Goal: Book appointment/travel/reservation: Book appointment/travel/reservation

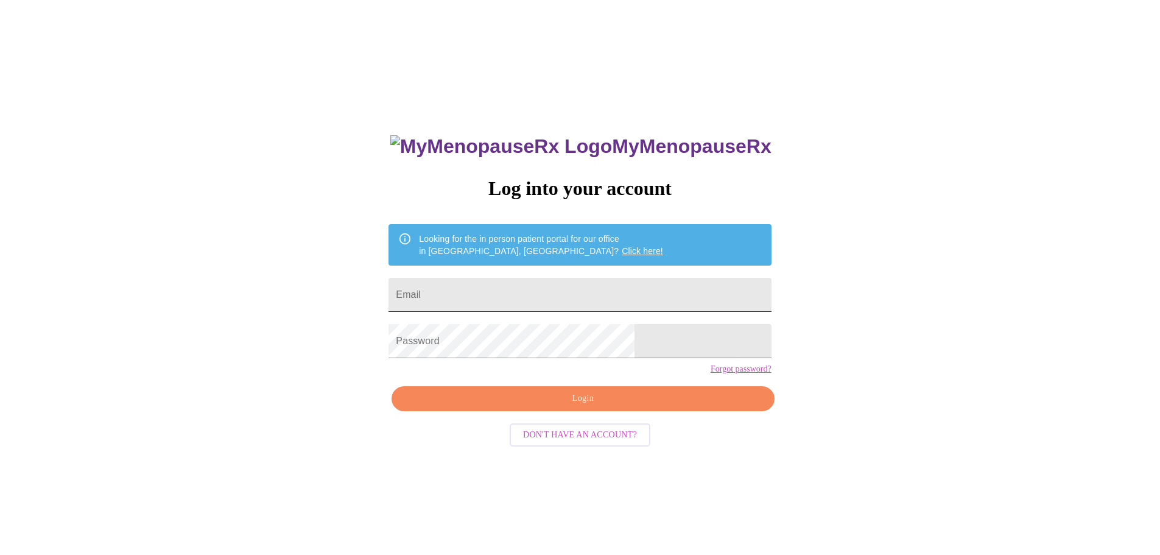
click at [492, 282] on input "Email" at bounding box center [579, 295] width 382 height 34
type input "[EMAIL_ADDRESS][DOMAIN_NAME]"
click at [649, 406] on span "Login" at bounding box center [582, 398] width 354 height 15
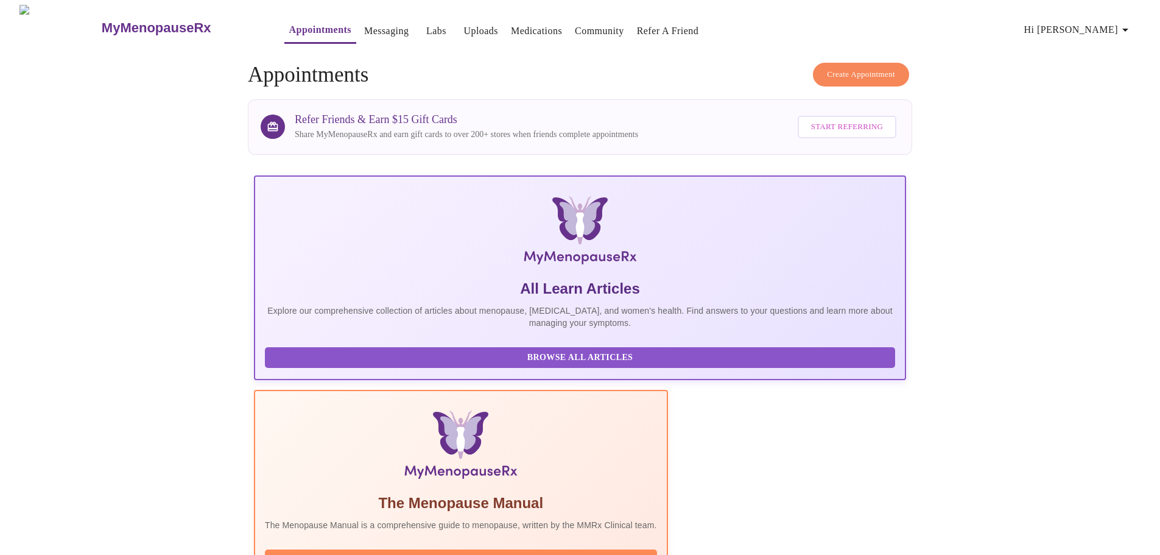
click at [878, 68] on span "Create Appointment" at bounding box center [861, 75] width 68 height 14
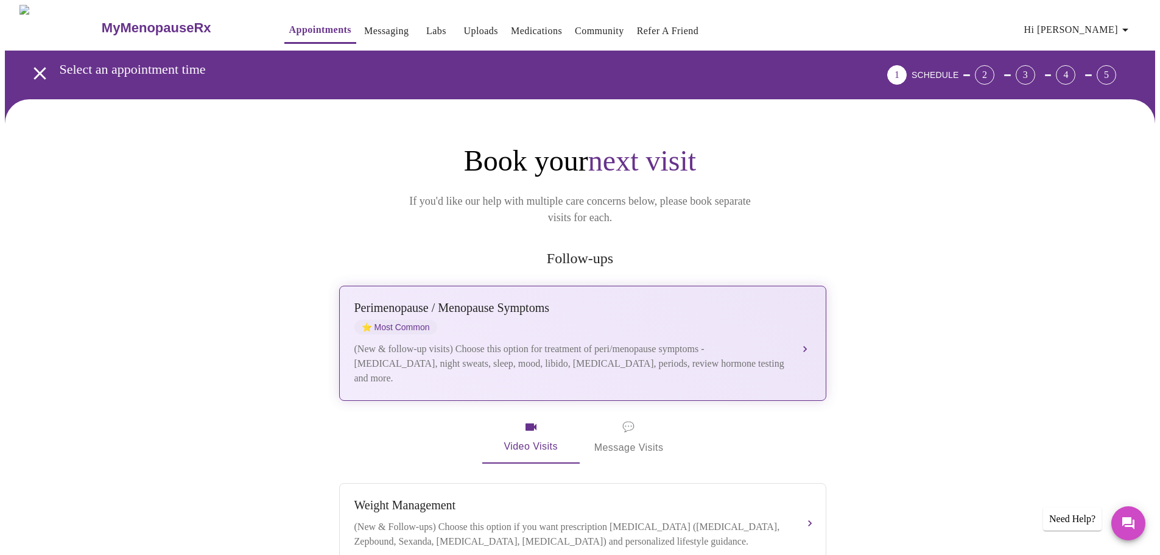
click at [645, 301] on div "[MEDICAL_DATA] / Menopause Symptoms ⭐ Most Common" at bounding box center [570, 317] width 432 height 33
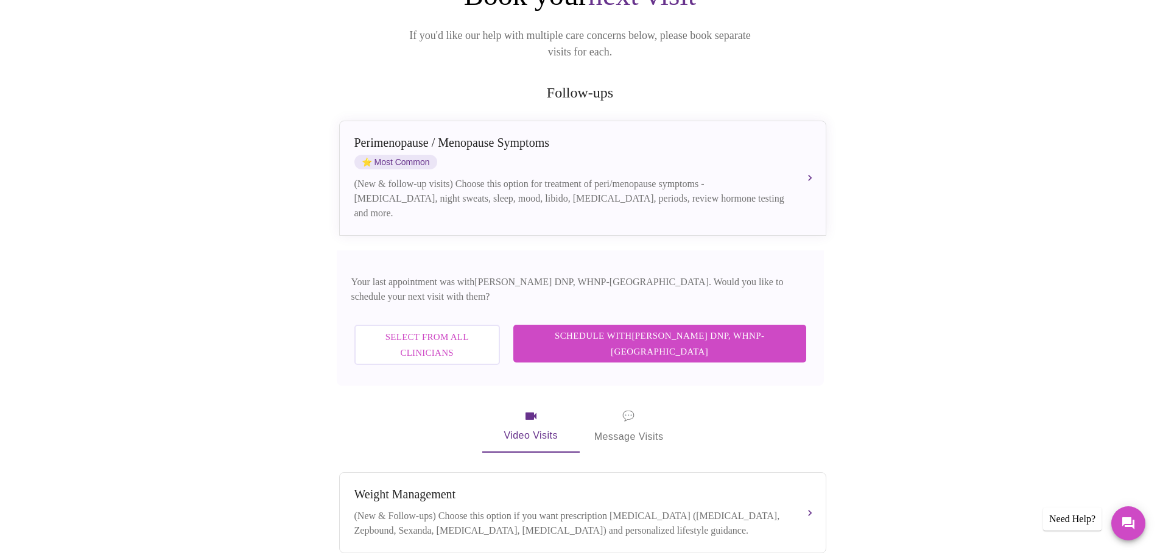
scroll to position [183, 0]
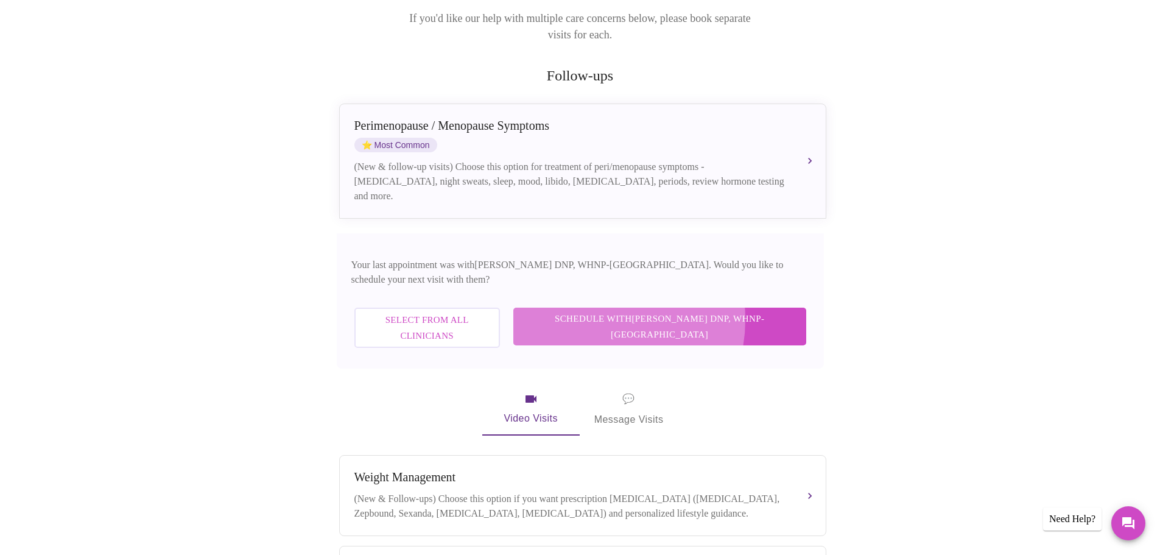
click at [649, 310] on span "Schedule with [PERSON_NAME] DNP, WHNP-BC" at bounding box center [659, 326] width 268 height 32
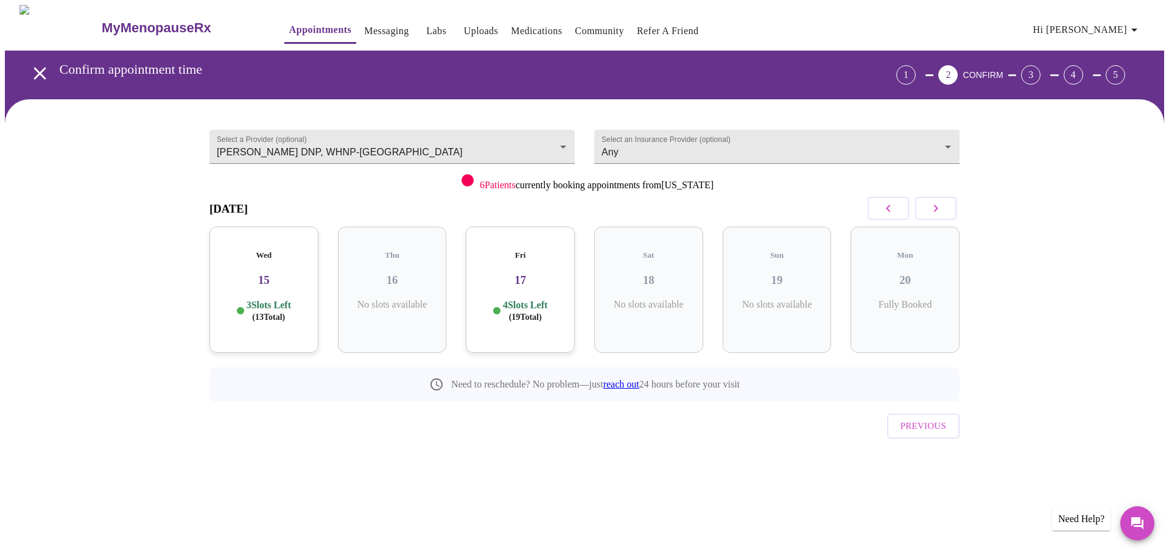
click at [270, 253] on div "Wed 15 3 Slots Left ( 13 Total)" at bounding box center [263, 289] width 109 height 126
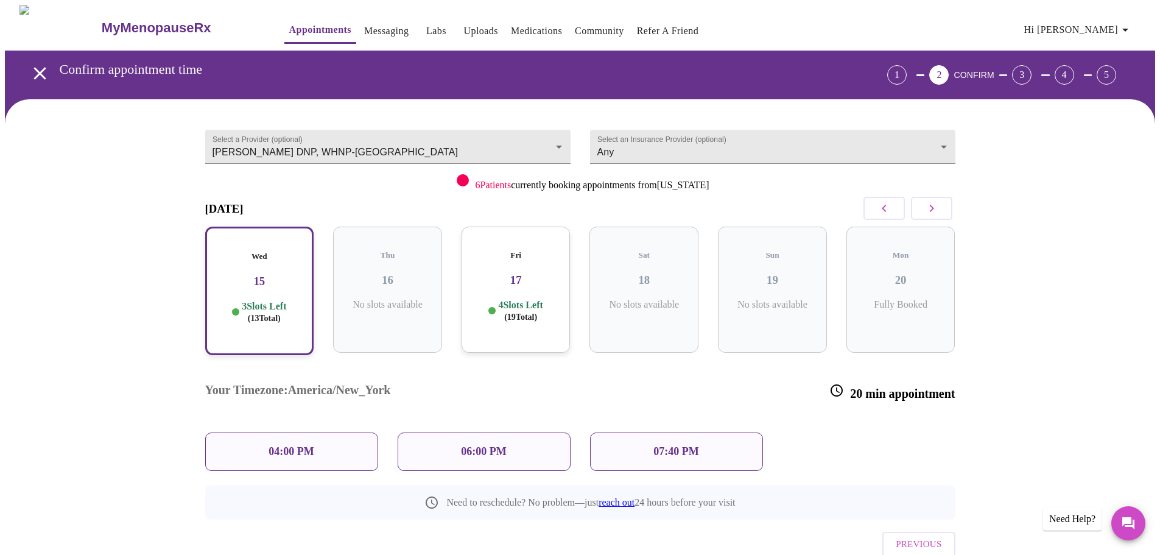
click at [301, 445] on p "04:00 PM" at bounding box center [290, 451] width 45 height 13
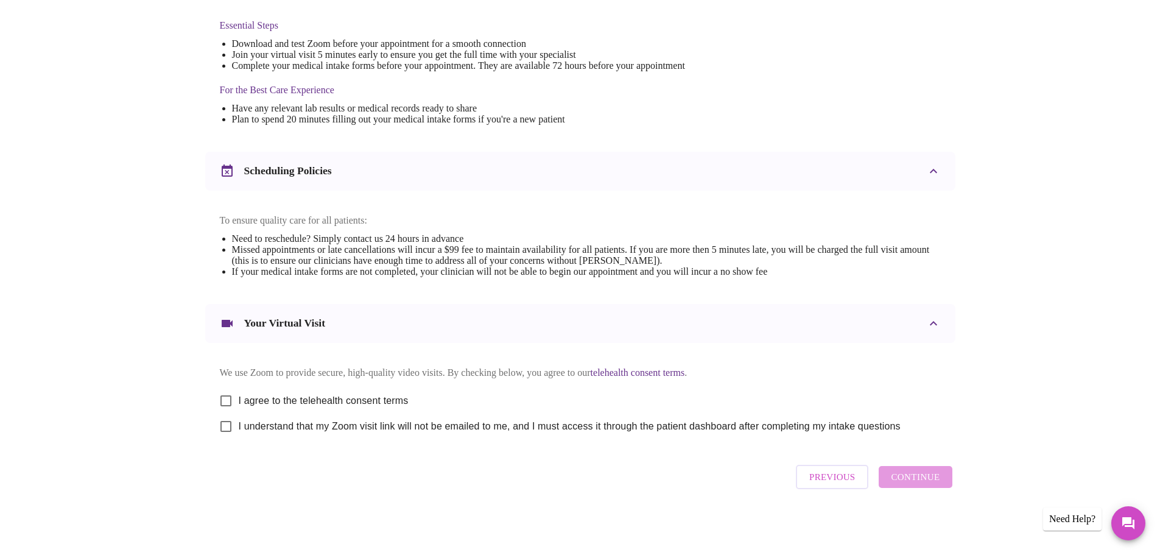
scroll to position [328, 0]
click at [228, 390] on input "I agree to the telehealth consent terms" at bounding box center [226, 401] width 26 height 26
checkbox input "true"
click at [228, 425] on input "I understand that my Zoom visit link will not be emailed to me, and I must acce…" at bounding box center [226, 426] width 26 height 26
checkbox input "true"
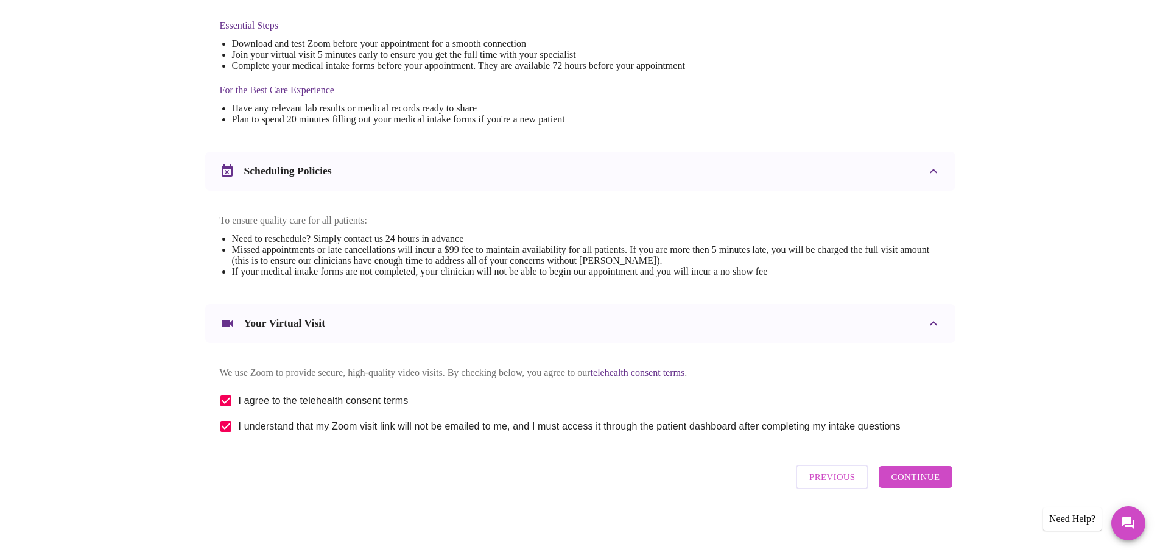
click at [909, 480] on span "Continue" at bounding box center [915, 477] width 49 height 16
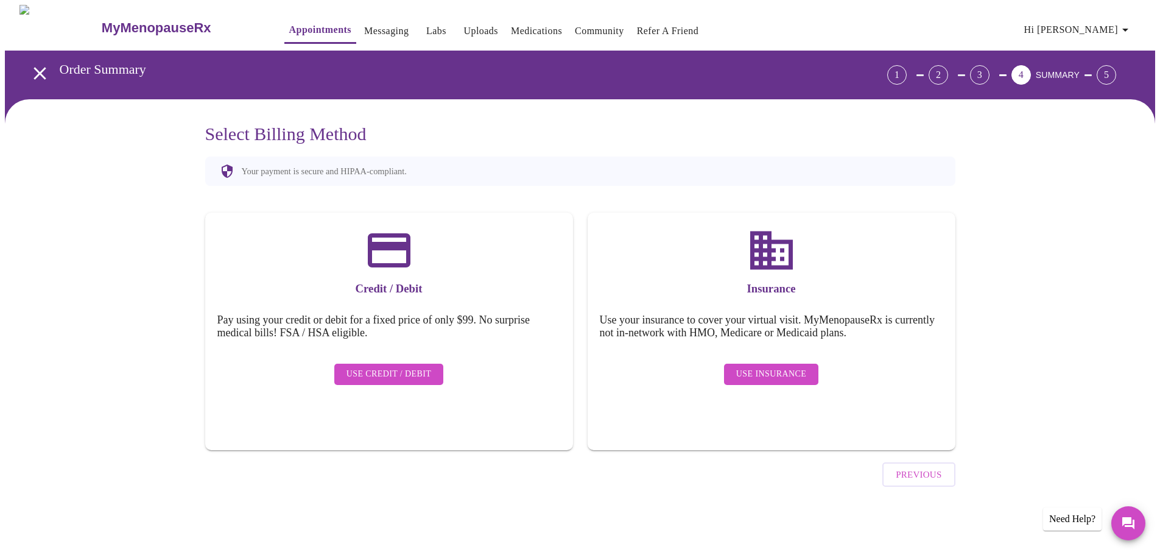
scroll to position [0, 0]
click at [383, 366] on span "Use Credit / Debit" at bounding box center [393, 373] width 85 height 15
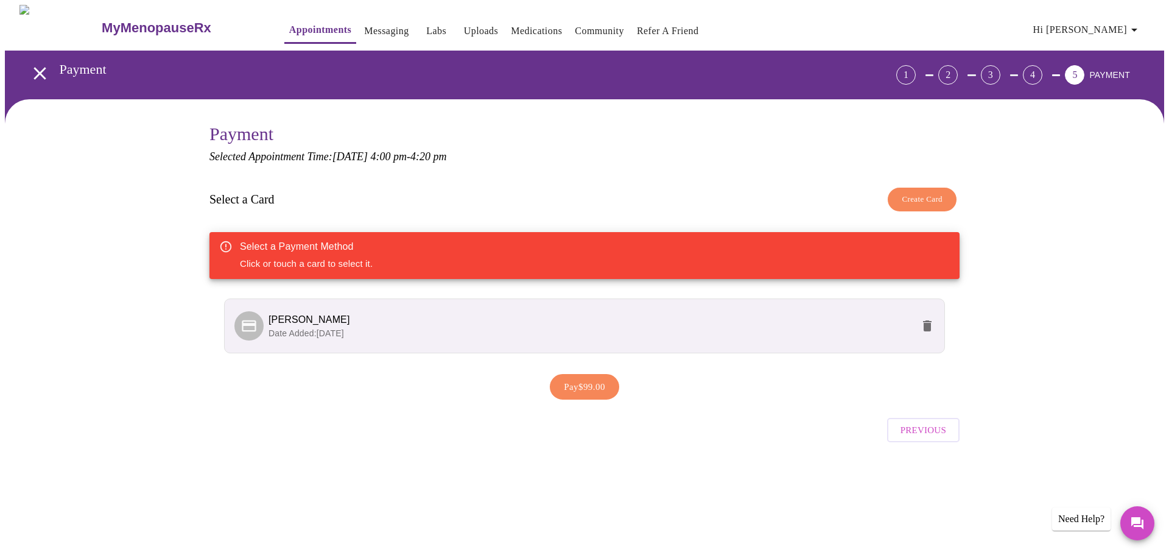
click at [390, 315] on span "[PERSON_NAME]" at bounding box center [590, 319] width 644 height 15
click at [293, 323] on span "[PERSON_NAME]" at bounding box center [309, 319] width 82 height 10
click at [584, 387] on span "Pay $99.00" at bounding box center [584, 387] width 41 height 16
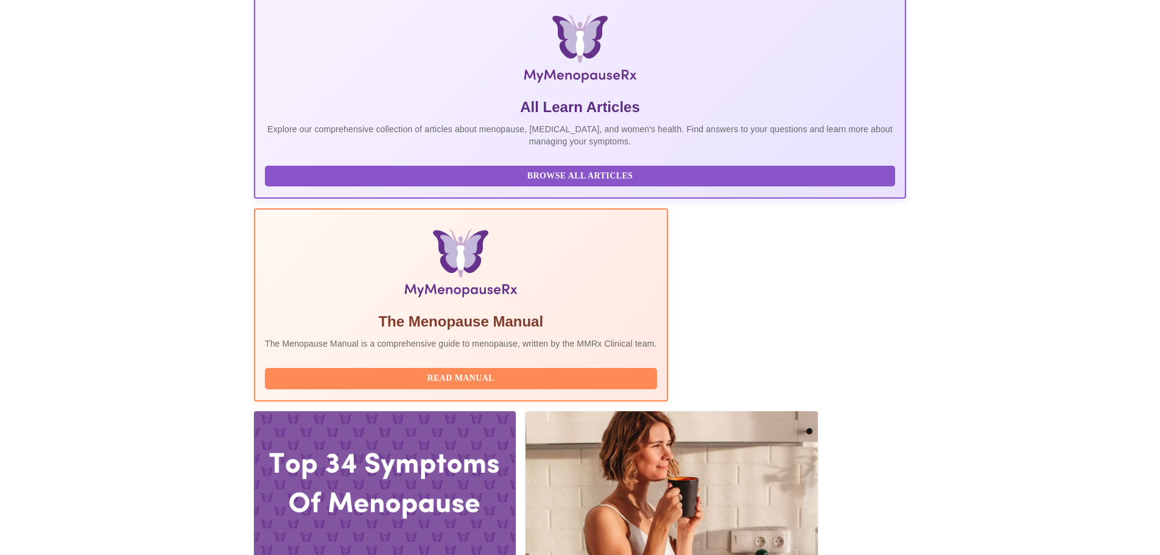
scroll to position [183, 0]
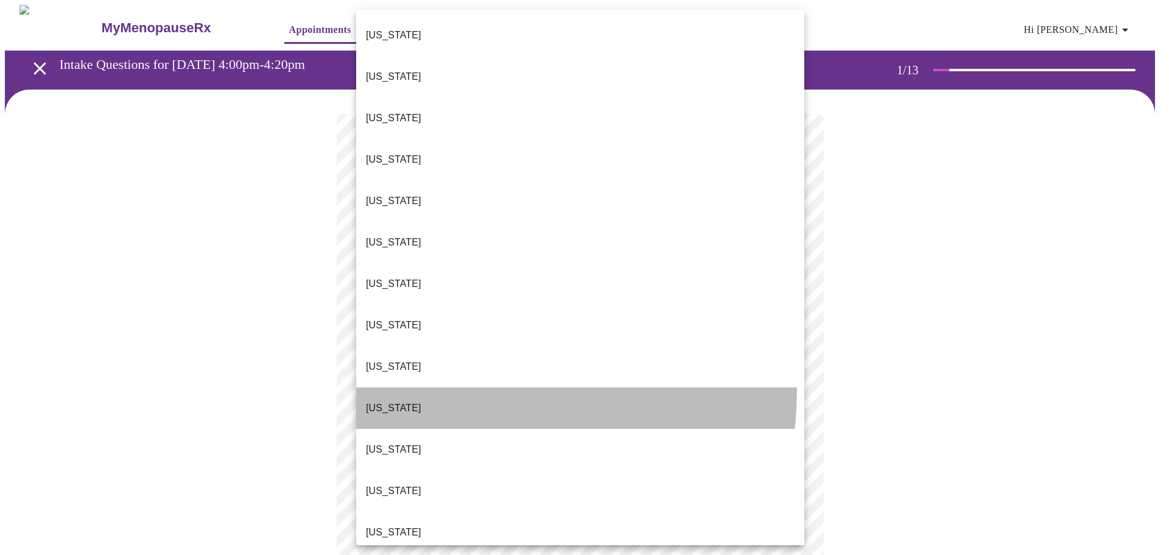
click at [415, 387] on li "[US_STATE]" at bounding box center [580, 407] width 448 height 41
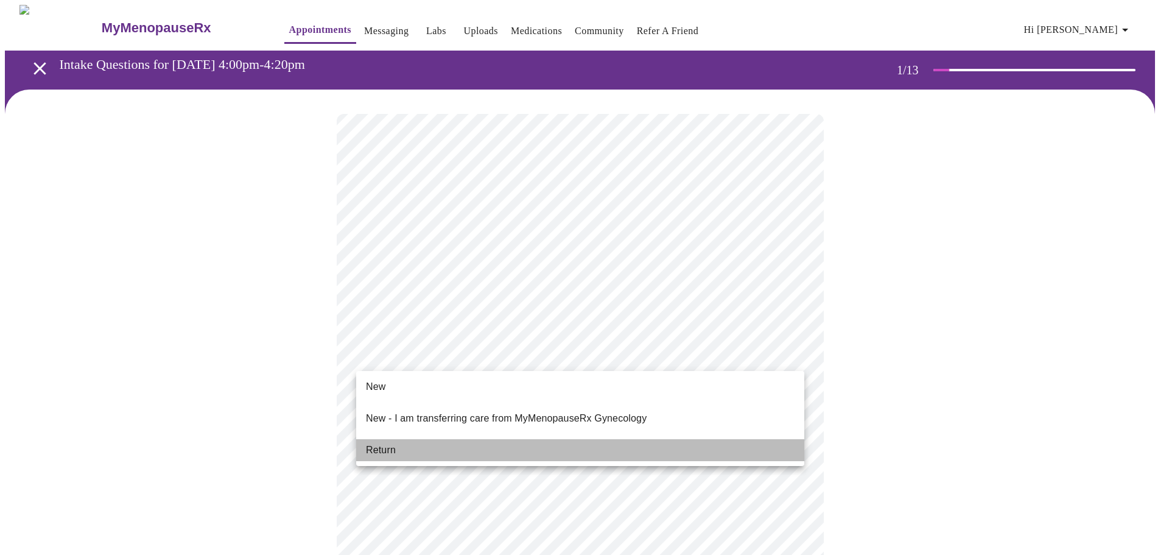
click at [400, 447] on li "Return" at bounding box center [580, 450] width 448 height 22
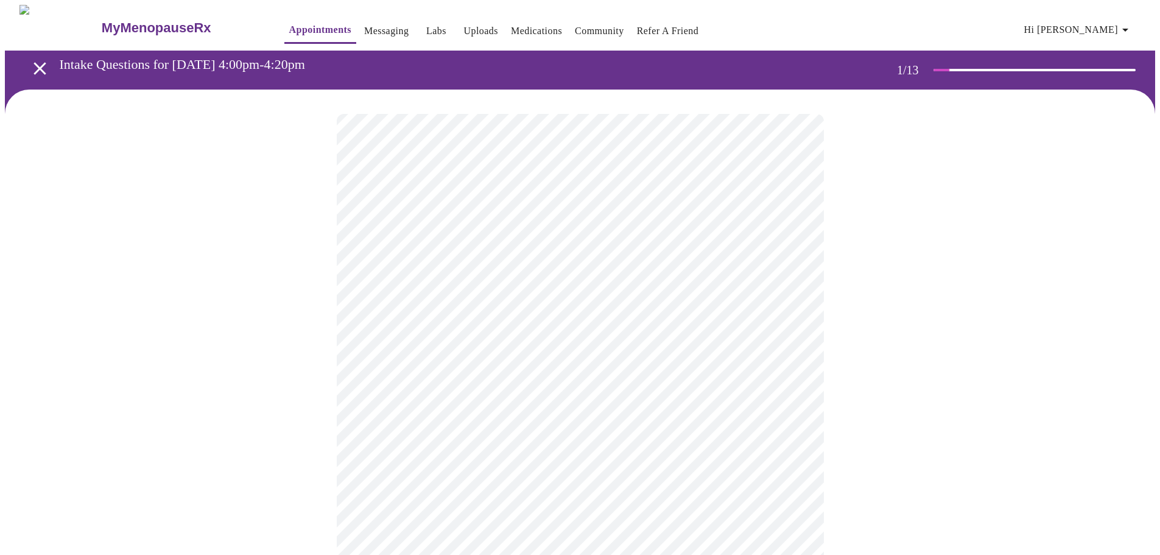
click at [404, 251] on body "MyMenopauseRx Appointments Messaging Labs Uploads Medications Community Refer a…" at bounding box center [580, 427] width 1150 height 844
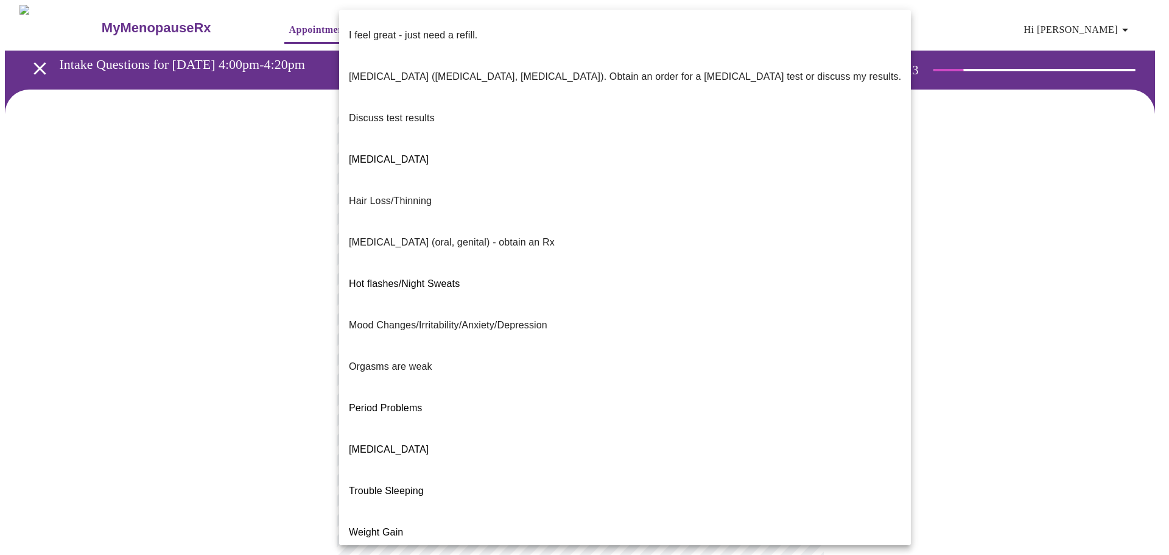
scroll to position [76, 0]
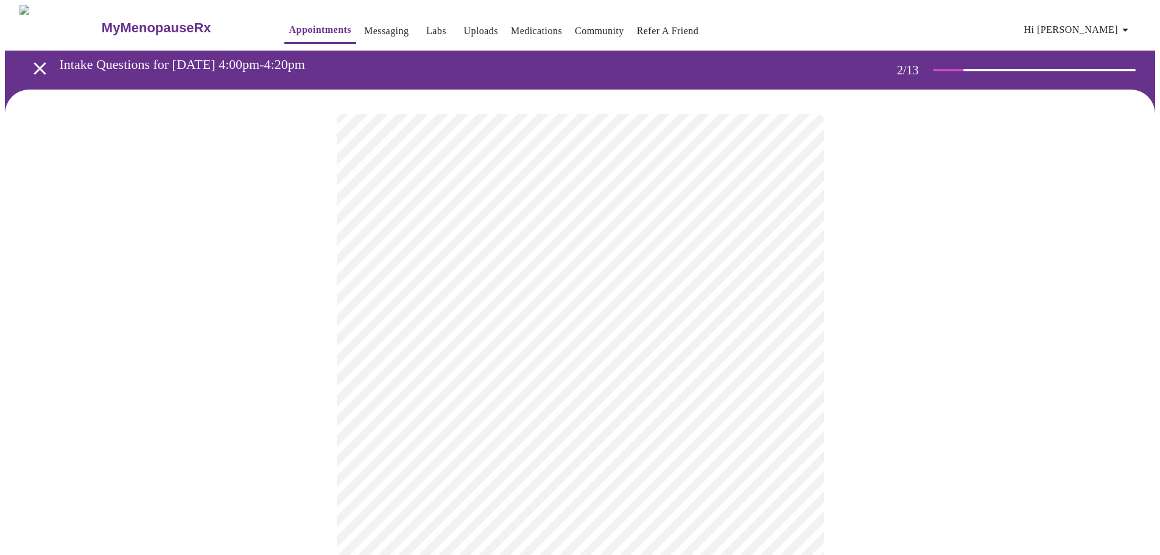
click at [459, 355] on body "MyMenopauseRx Appointments Messaging Labs Uploads Medications Community Refer a…" at bounding box center [580, 424] width 1150 height 838
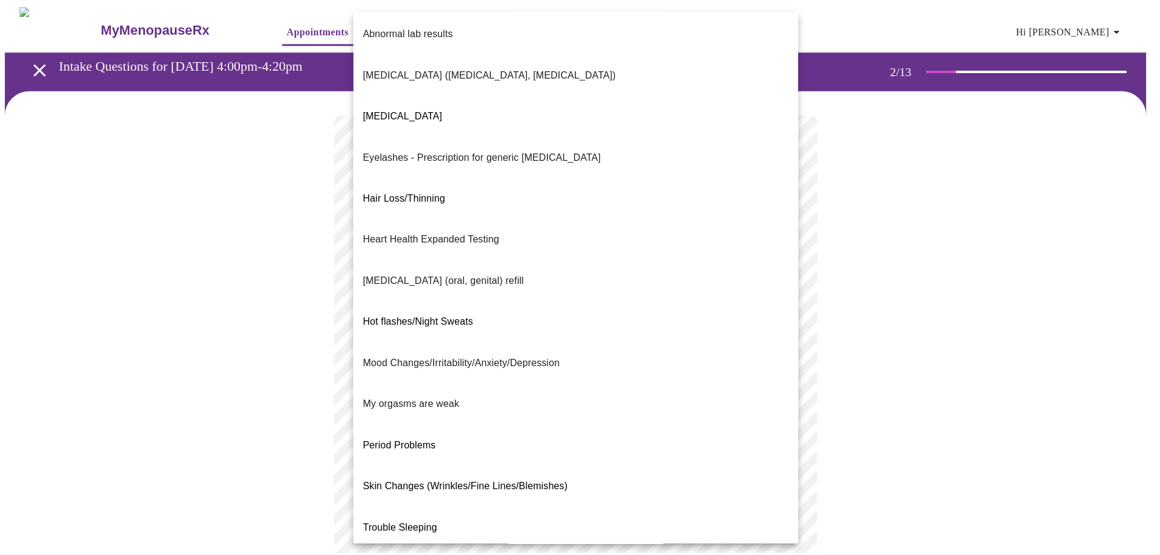
scroll to position [0, 0]
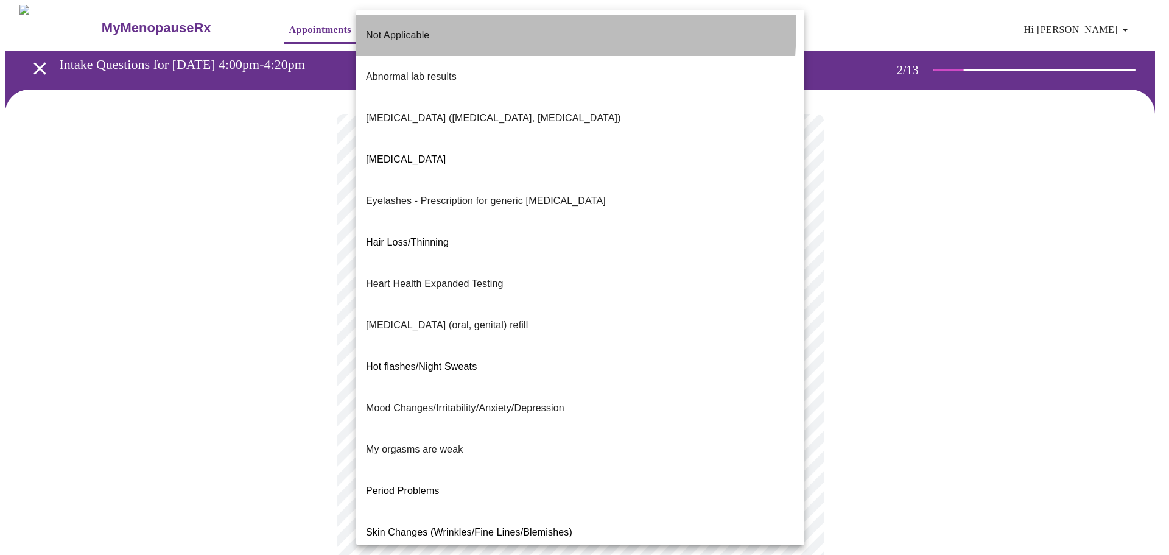
click at [381, 28] on p "Not Applicable" at bounding box center [397, 35] width 63 height 15
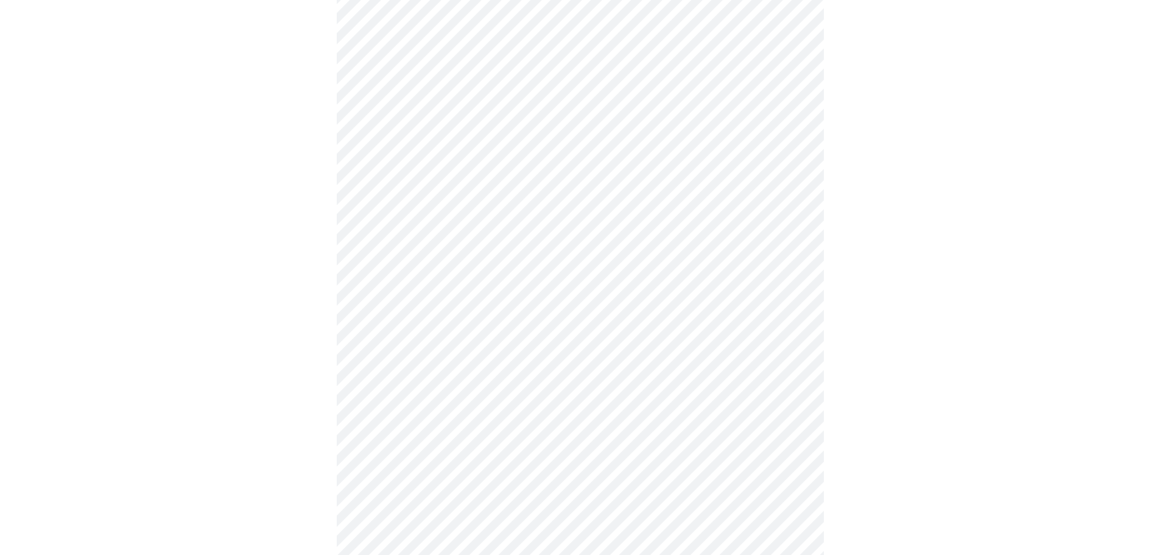
scroll to position [122, 0]
click at [416, 356] on body "MyMenopauseRx Appointments Messaging Labs Uploads Medications Community Refer a…" at bounding box center [580, 298] width 1150 height 830
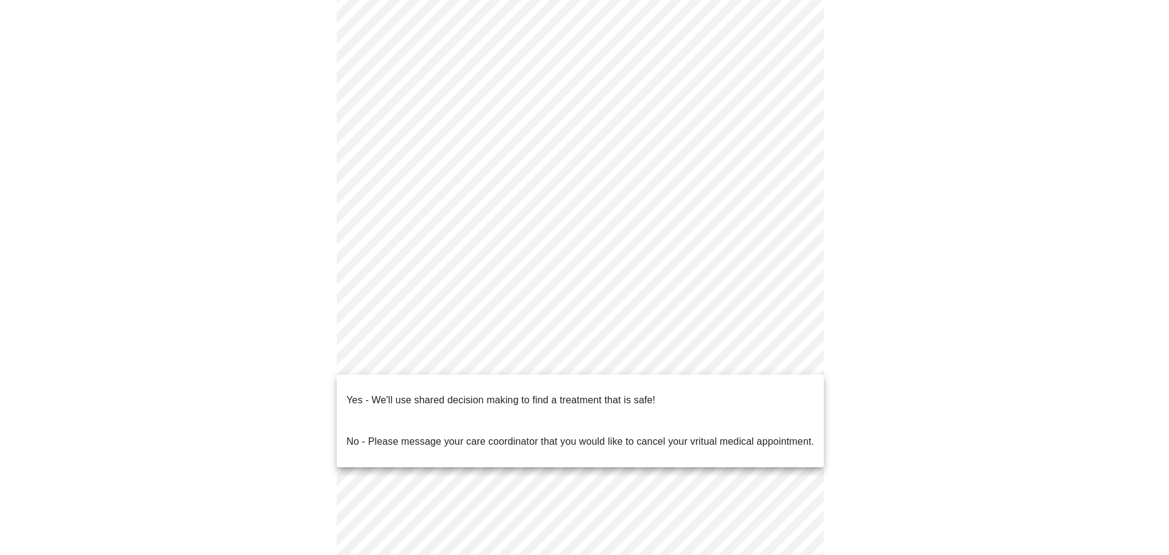
click at [410, 393] on p "Yes - We'll use shared decision making to find a treatment that is safe!" at bounding box center [500, 400] width 309 height 15
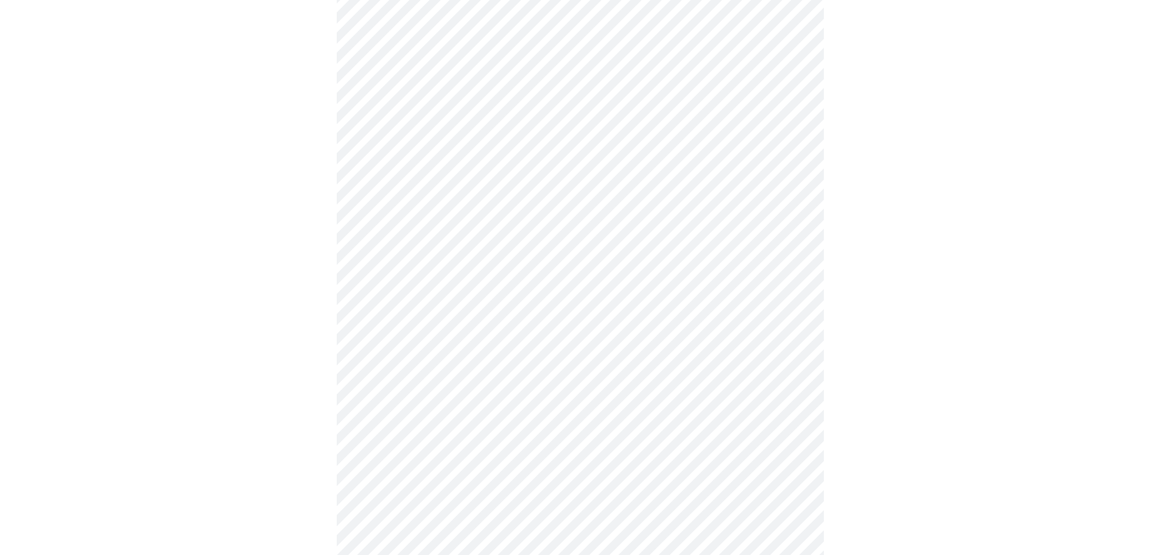
scroll to position [0, 0]
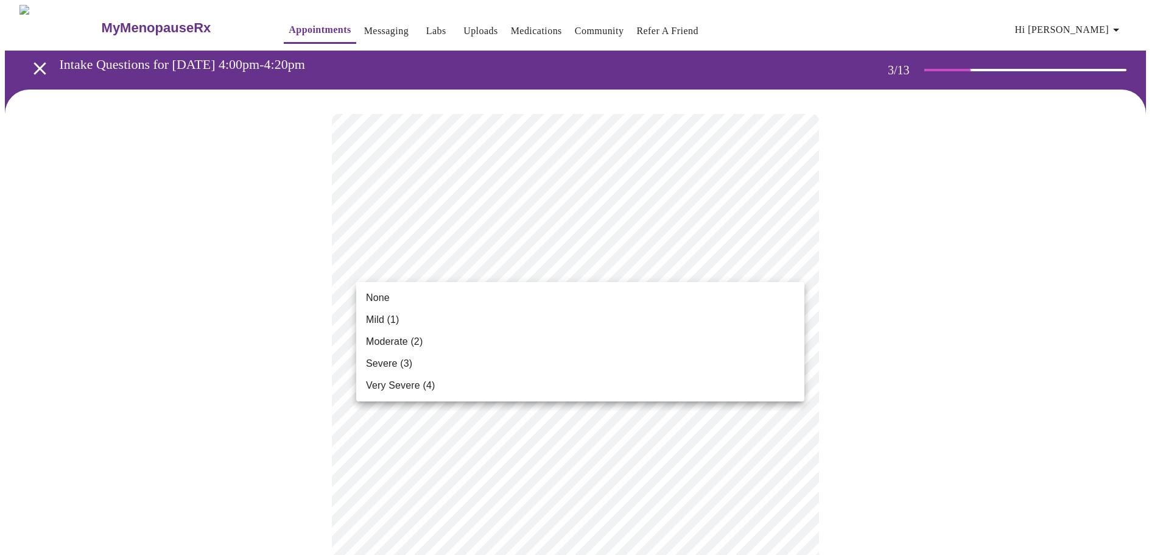
click at [427, 291] on li "None" at bounding box center [580, 298] width 448 height 22
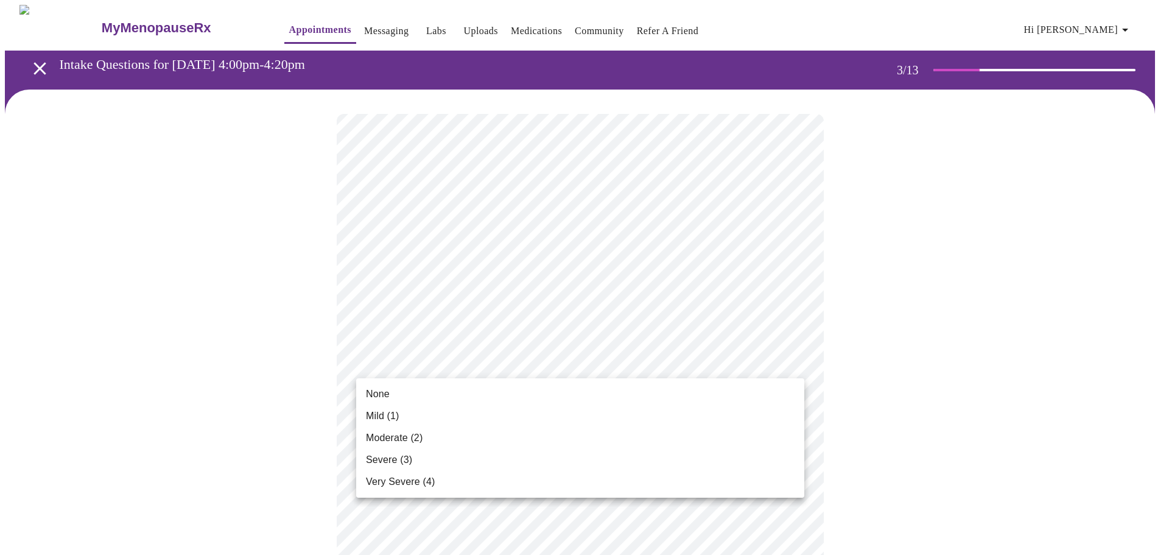
click at [410, 412] on li "Mild (1)" at bounding box center [580, 416] width 448 height 22
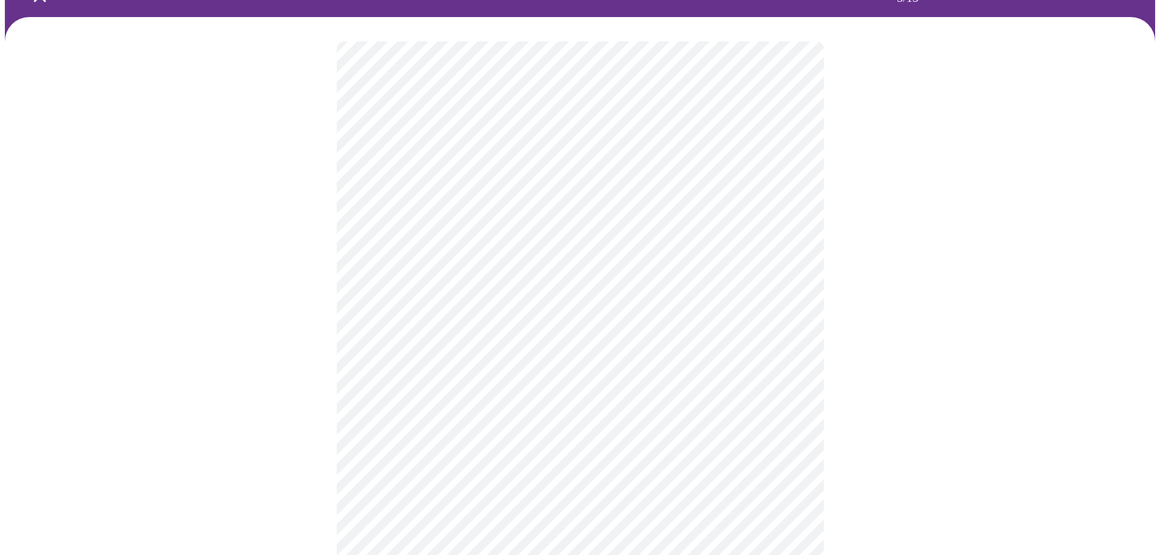
scroll to position [183, 0]
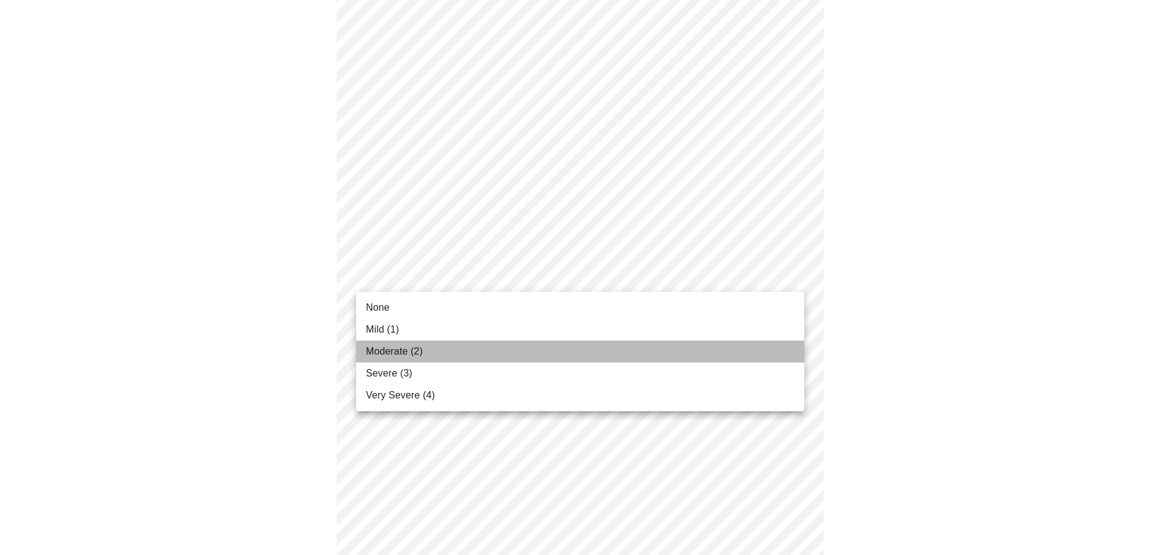
click at [457, 350] on li "Moderate (2)" at bounding box center [580, 351] width 448 height 22
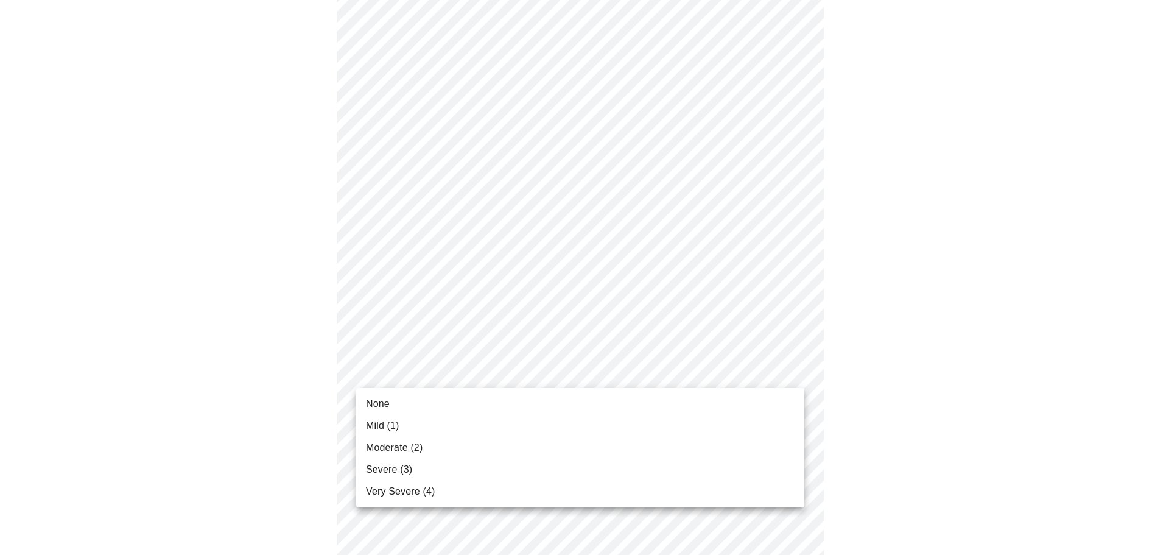
click at [432, 471] on li "Severe (3)" at bounding box center [580, 469] width 448 height 22
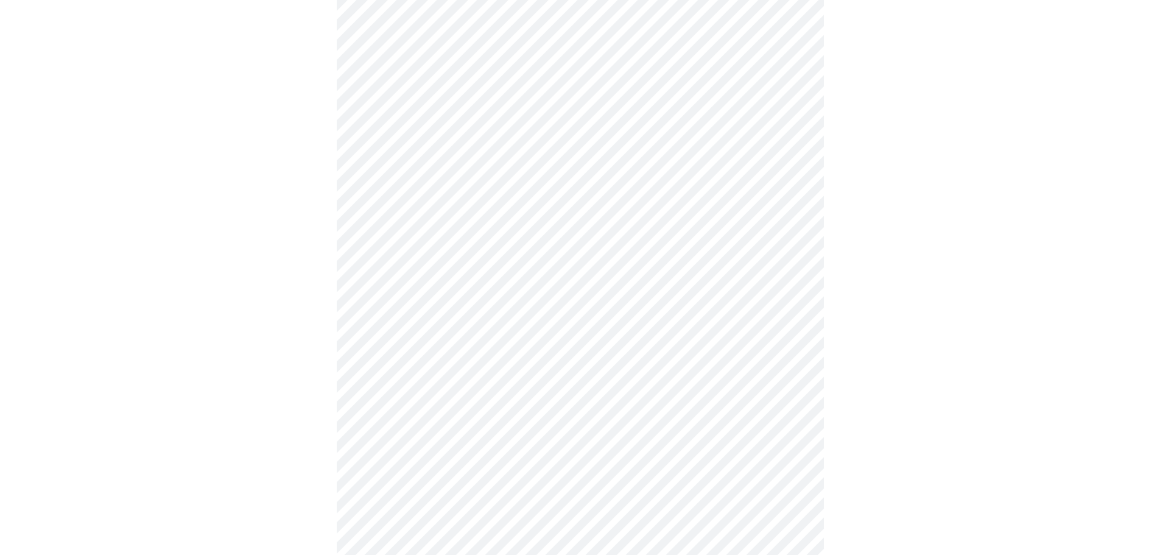
scroll to position [304, 0]
click at [377, 327] on body "MyMenopauseRx Appointments Messaging Labs Uploads Medications Community Refer a…" at bounding box center [580, 476] width 1150 height 1551
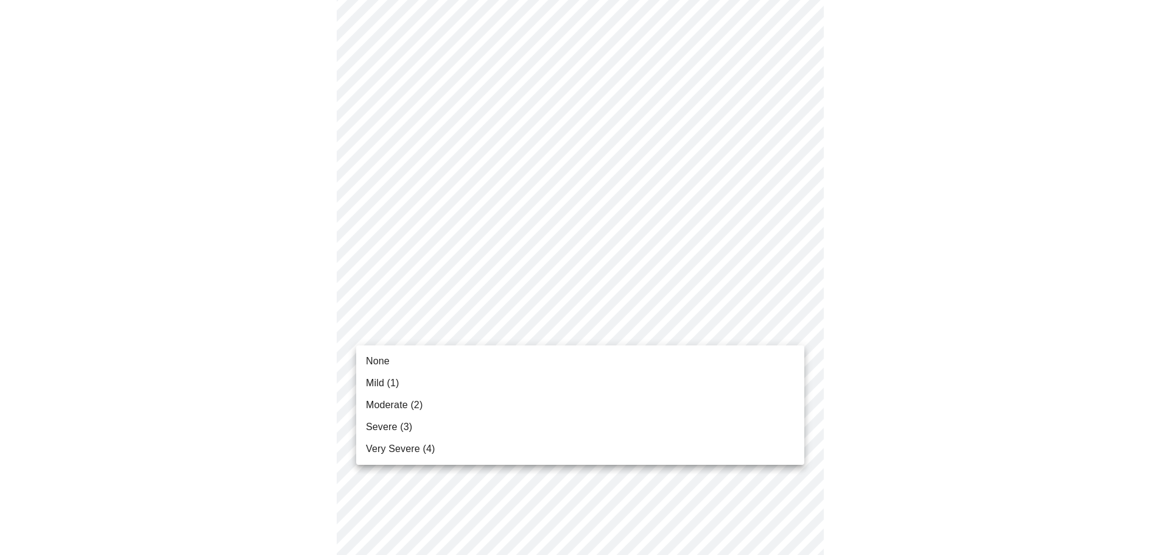
click at [393, 405] on span "Moderate (2)" at bounding box center [394, 404] width 57 height 15
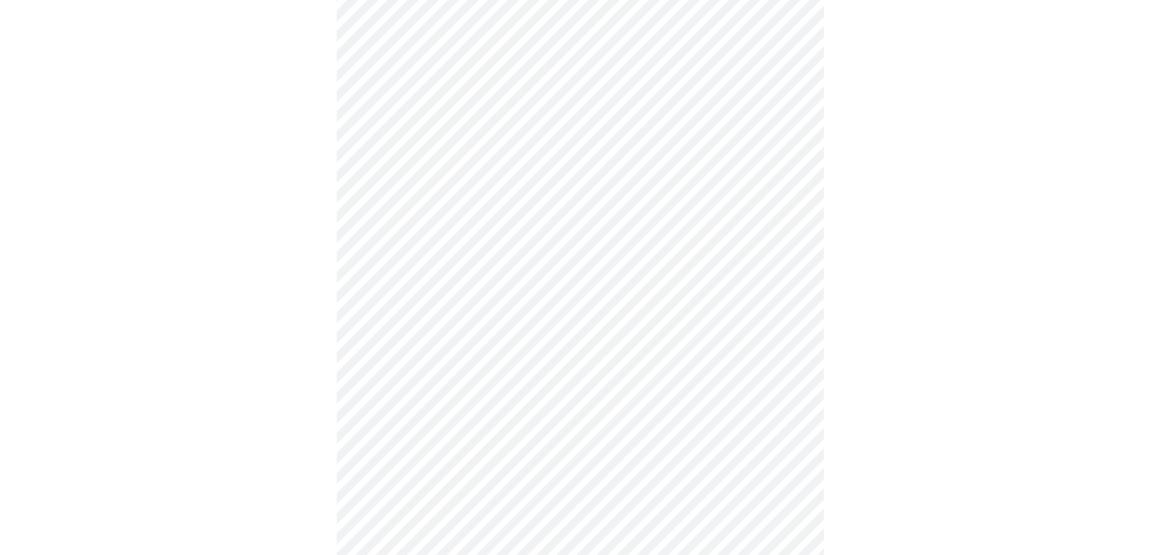
click at [403, 403] on body "MyMenopauseRx Appointments Messaging Labs Uploads Medications Community Refer a…" at bounding box center [580, 468] width 1150 height 1534
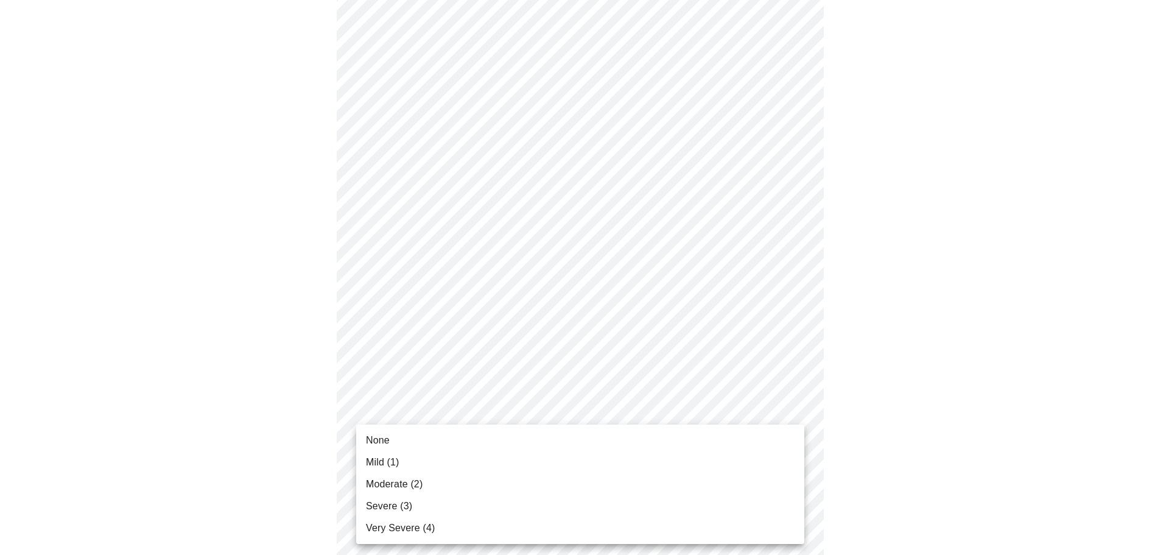
click at [393, 483] on span "Moderate (2)" at bounding box center [394, 484] width 57 height 15
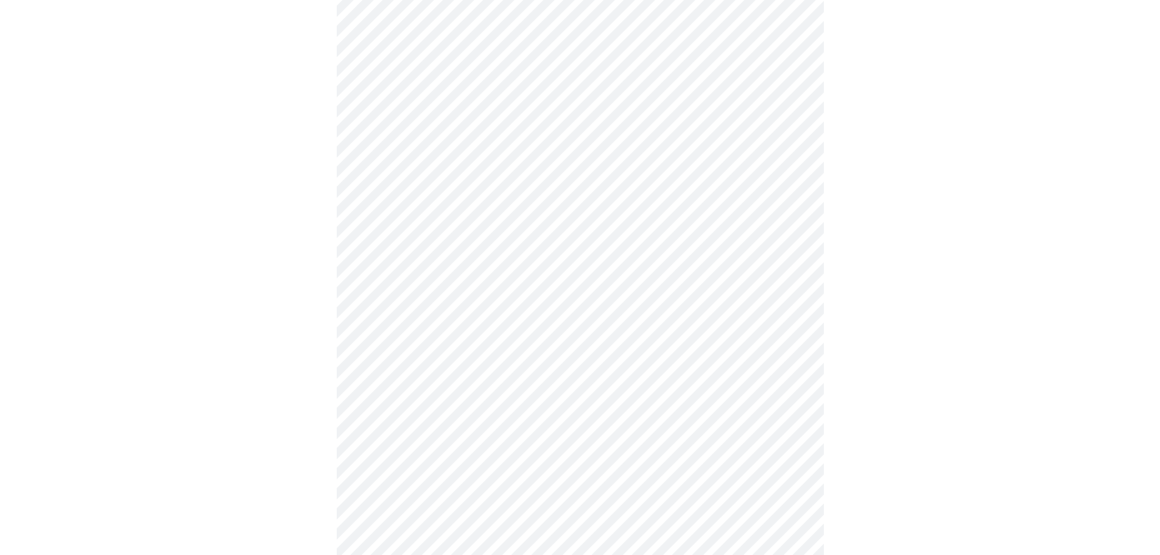
scroll to position [487, 0]
click at [397, 316] on body "MyMenopauseRx Appointments Messaging Labs Uploads Medications Community Refer a…" at bounding box center [584, 276] width 1159 height 1517
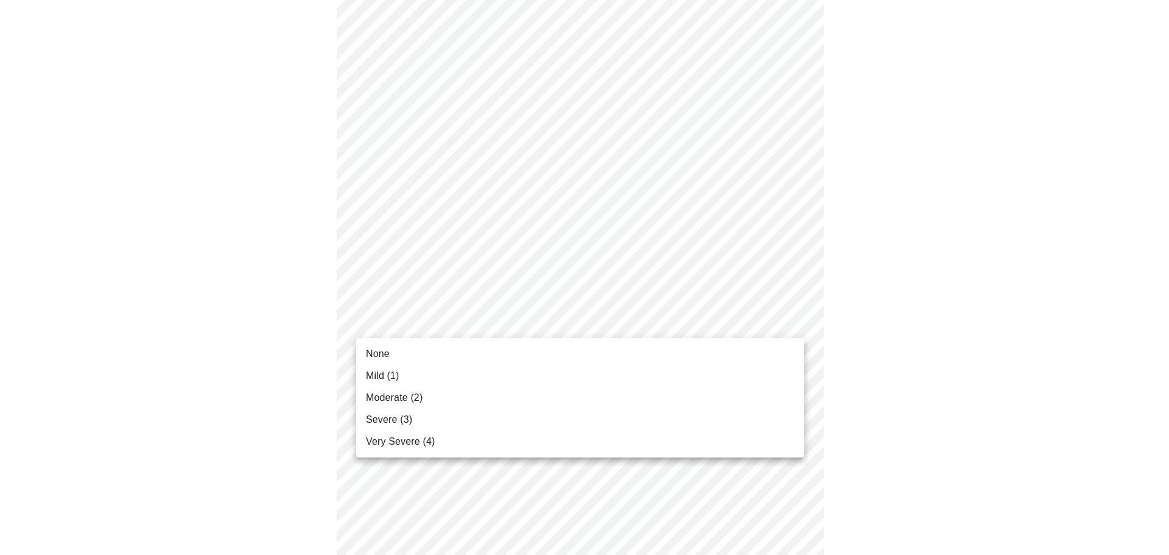
click at [382, 413] on span "Severe (3)" at bounding box center [389, 419] width 46 height 15
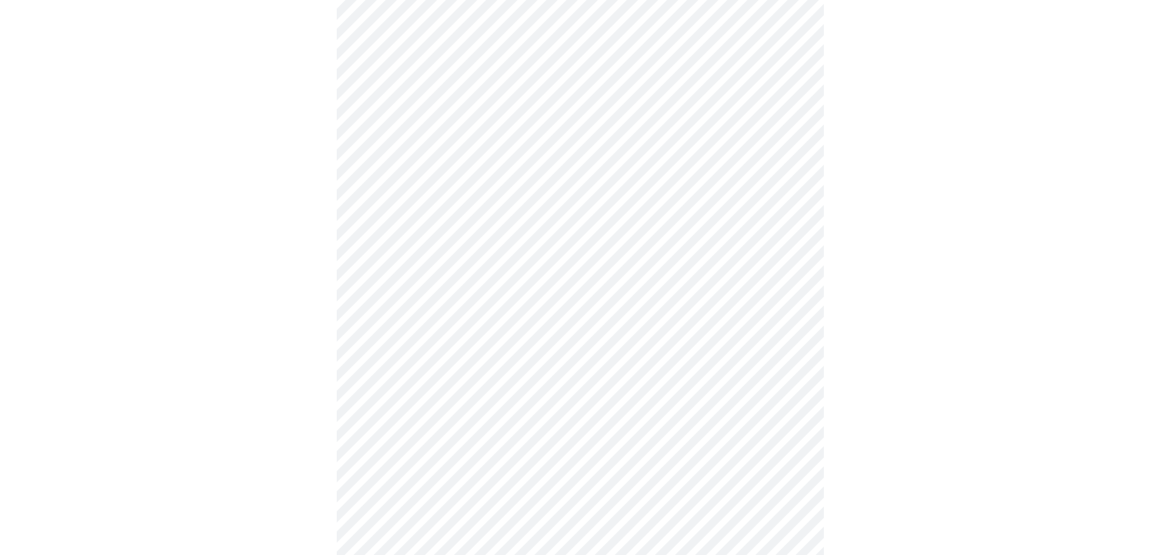
click at [392, 417] on body "MyMenopauseRx Appointments Messaging Labs Uploads Medications Community Refer a…" at bounding box center [580, 268] width 1150 height 1500
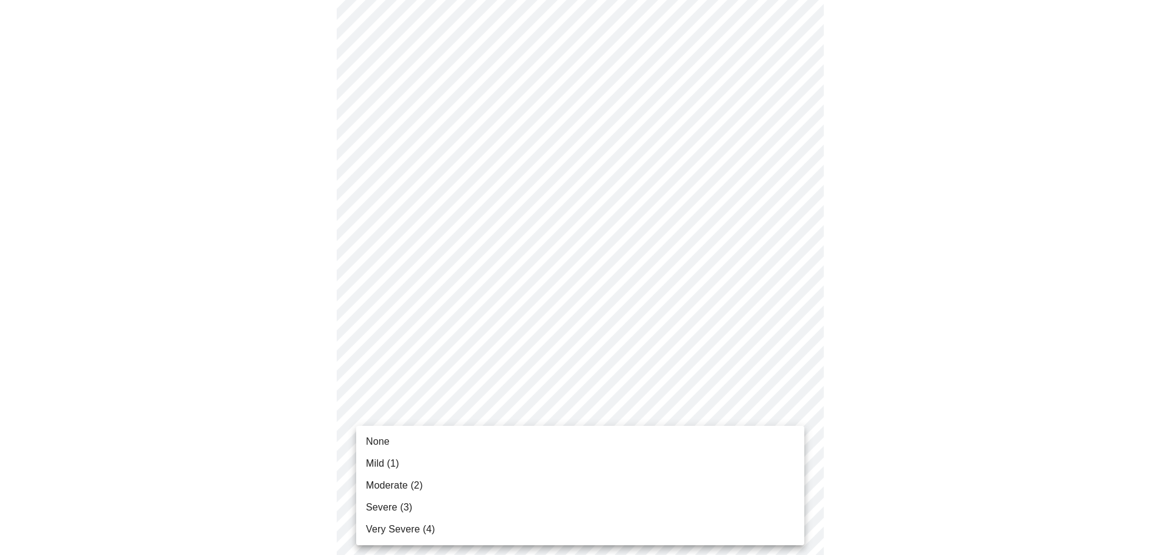
click at [390, 482] on span "Moderate (2)" at bounding box center [394, 485] width 57 height 15
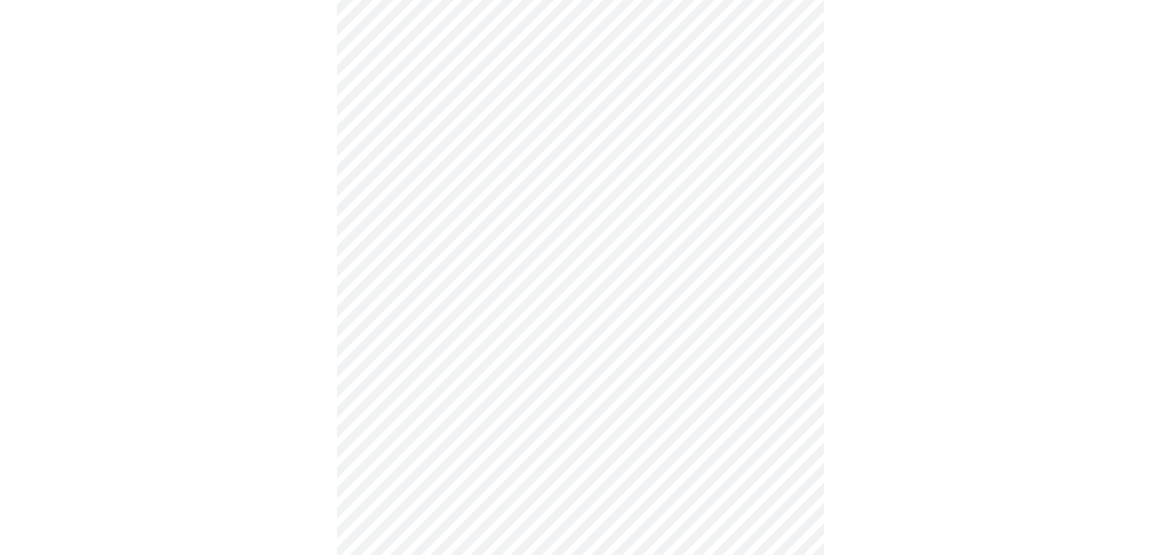
scroll to position [670, 0]
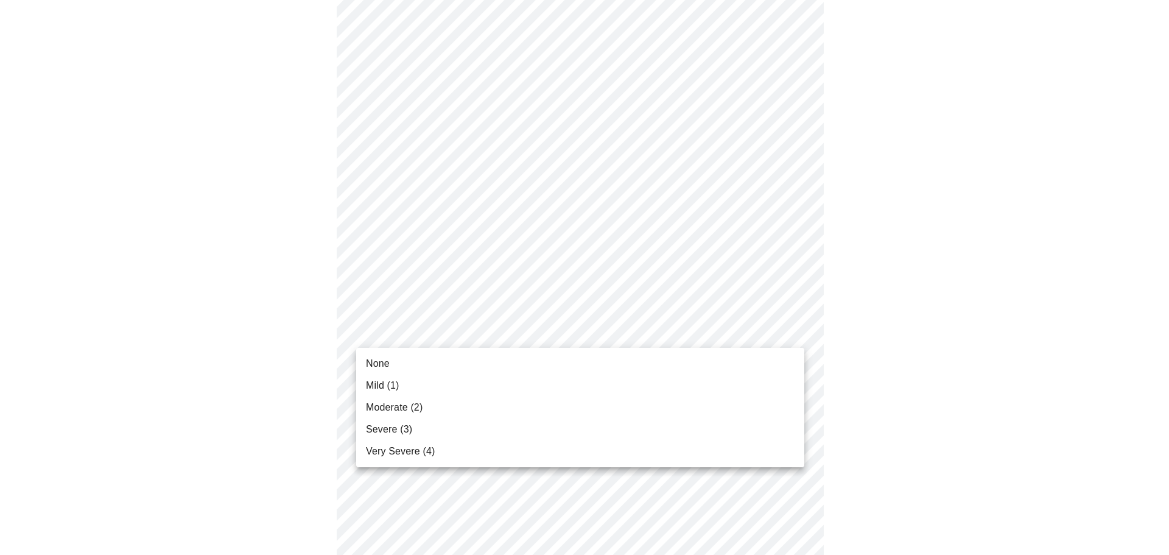
click at [401, 328] on body "MyMenopauseRx Appointments Messaging Labs Uploads Medications Community Refer a…" at bounding box center [584, 76] width 1159 height 1483
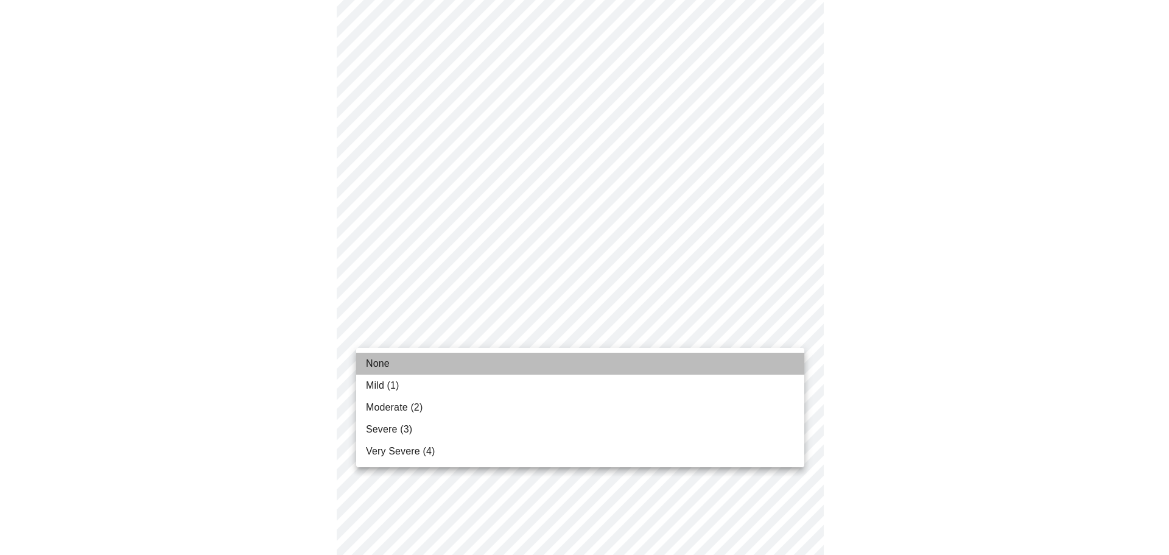
click at [393, 364] on li "None" at bounding box center [580, 363] width 448 height 22
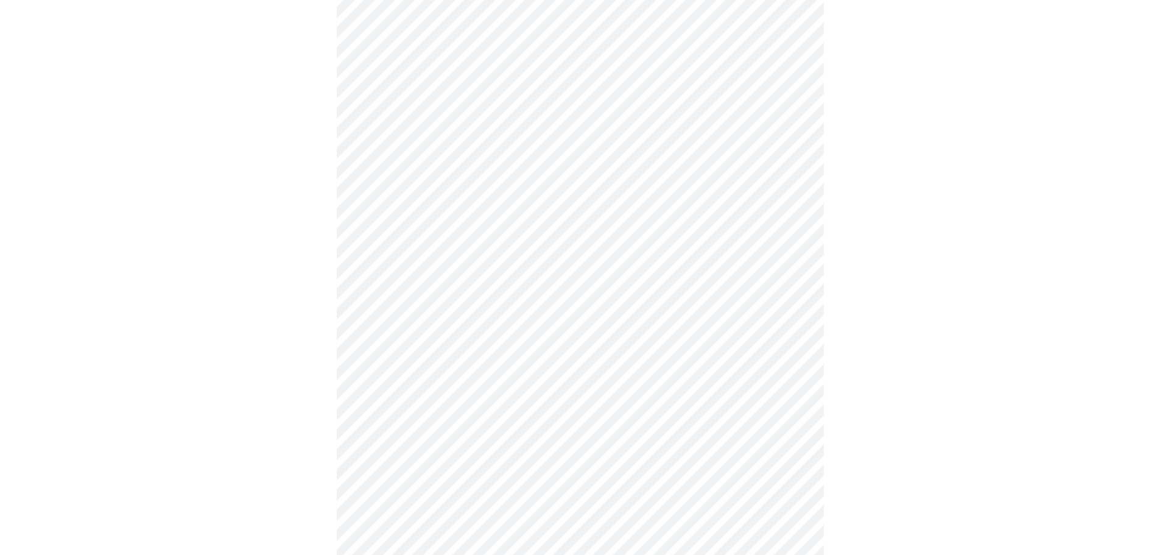
click at [388, 426] on body "MyMenopauseRx Appointments Messaging Labs Uploads Medications Community Refer a…" at bounding box center [580, 68] width 1150 height 1466
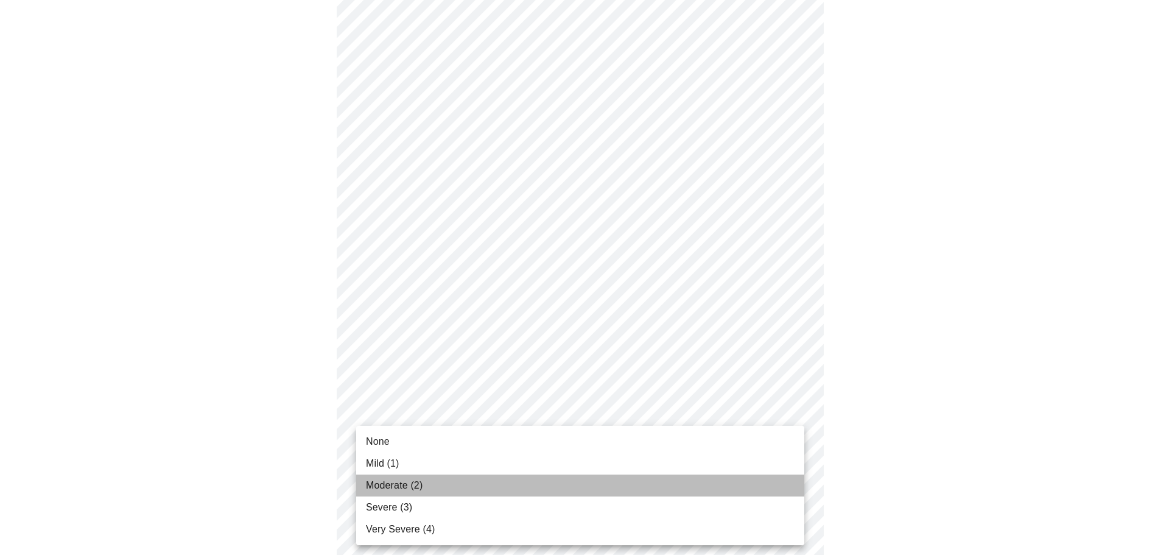
click at [386, 480] on span "Moderate (2)" at bounding box center [394, 485] width 57 height 15
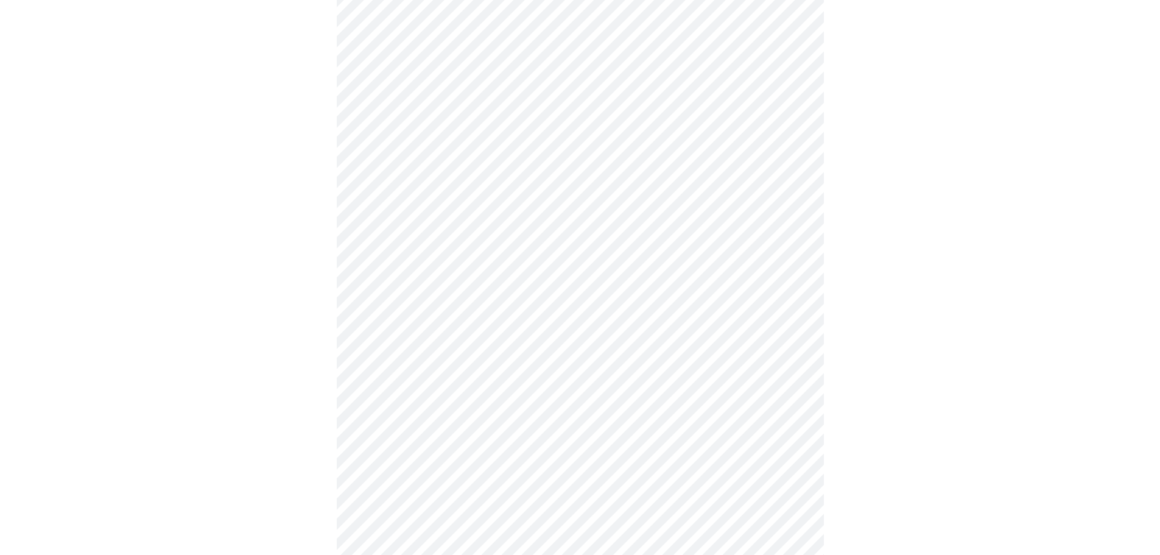
scroll to position [852, 0]
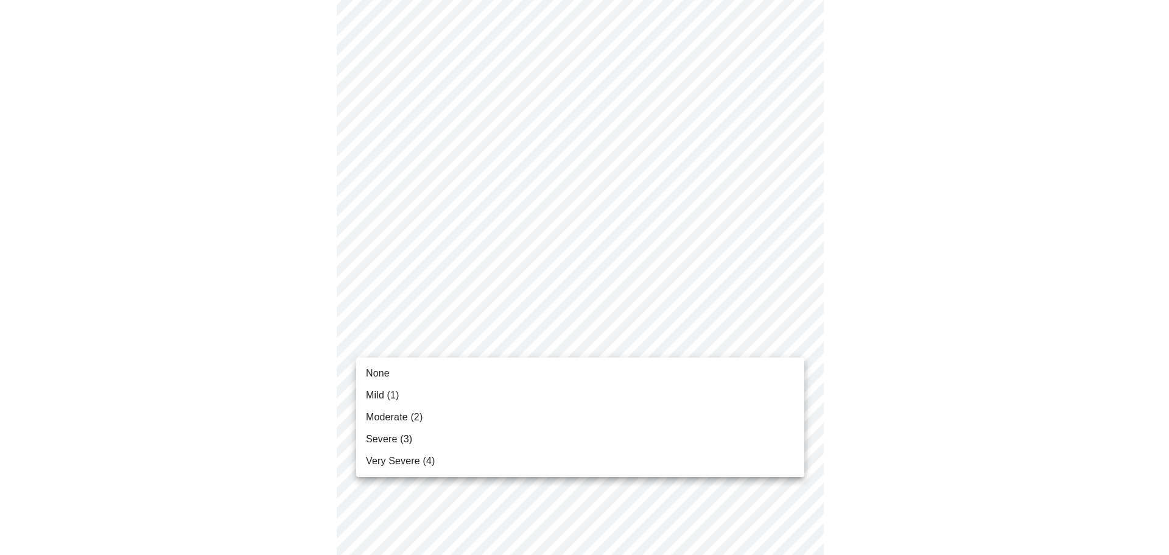
click at [398, 392] on span "Mild (1)" at bounding box center [382, 395] width 33 height 15
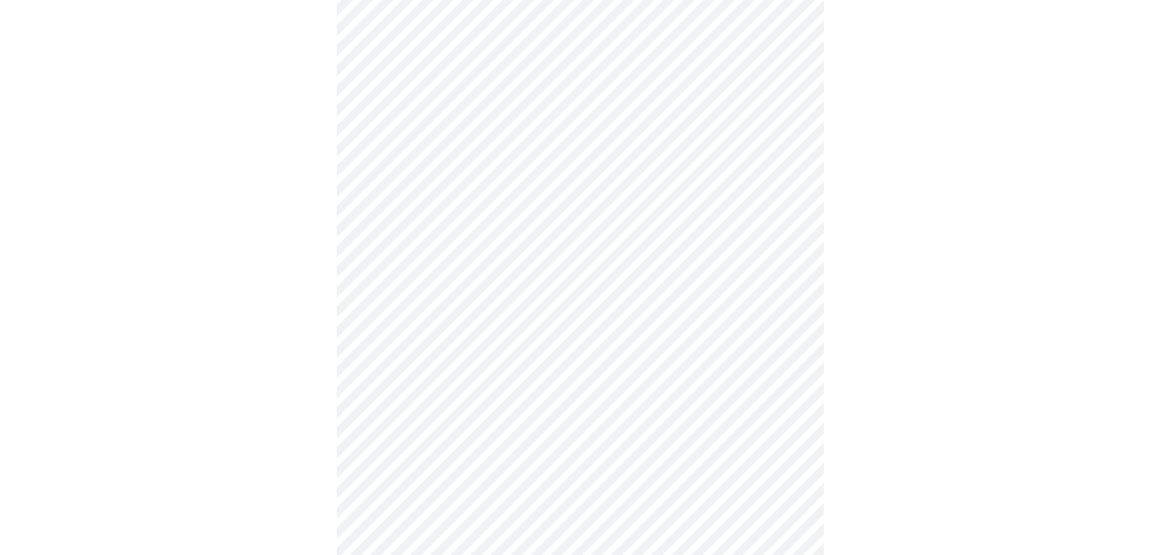
scroll to position [0, 0]
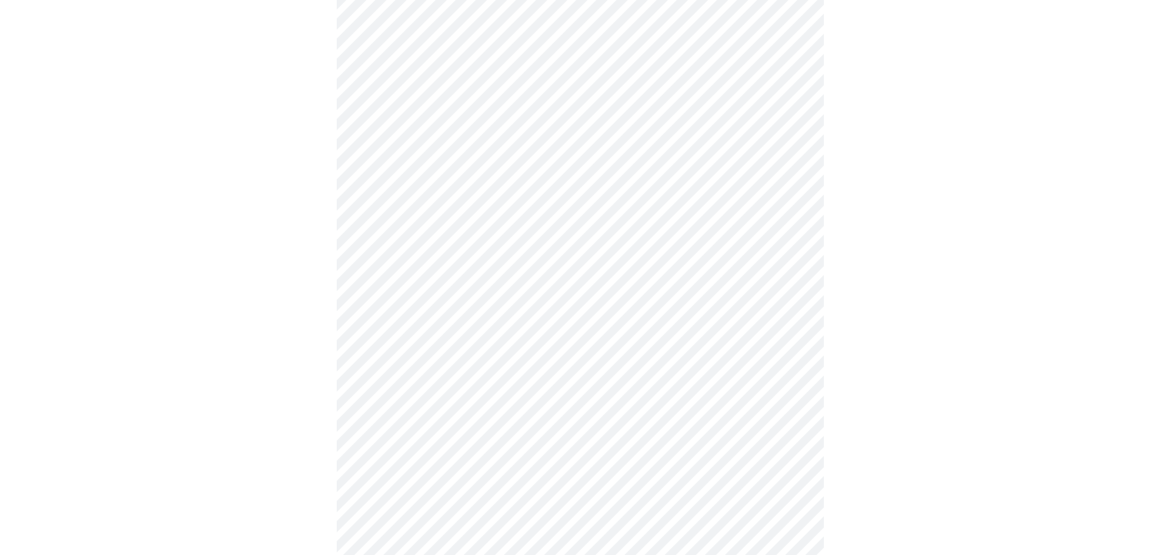
scroll to position [487, 0]
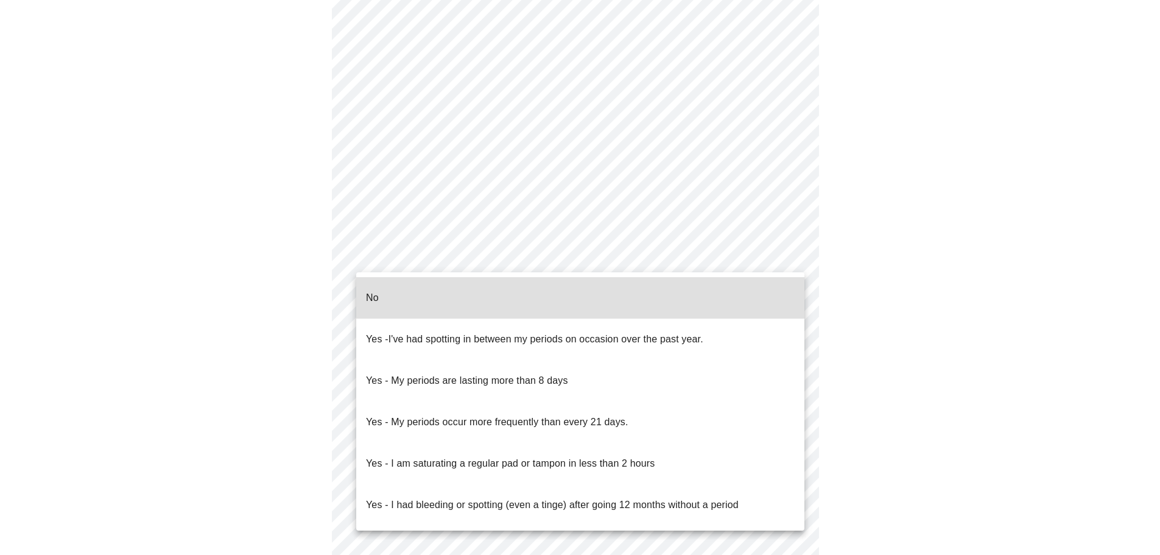
click at [410, 256] on body "MyMenopauseRx Appointments Messaging Labs Uploads Medications Community Refer a…" at bounding box center [580, 119] width 1150 height 1202
click at [421, 373] on p "Yes - My periods are lasting more than 8 days" at bounding box center [467, 380] width 202 height 15
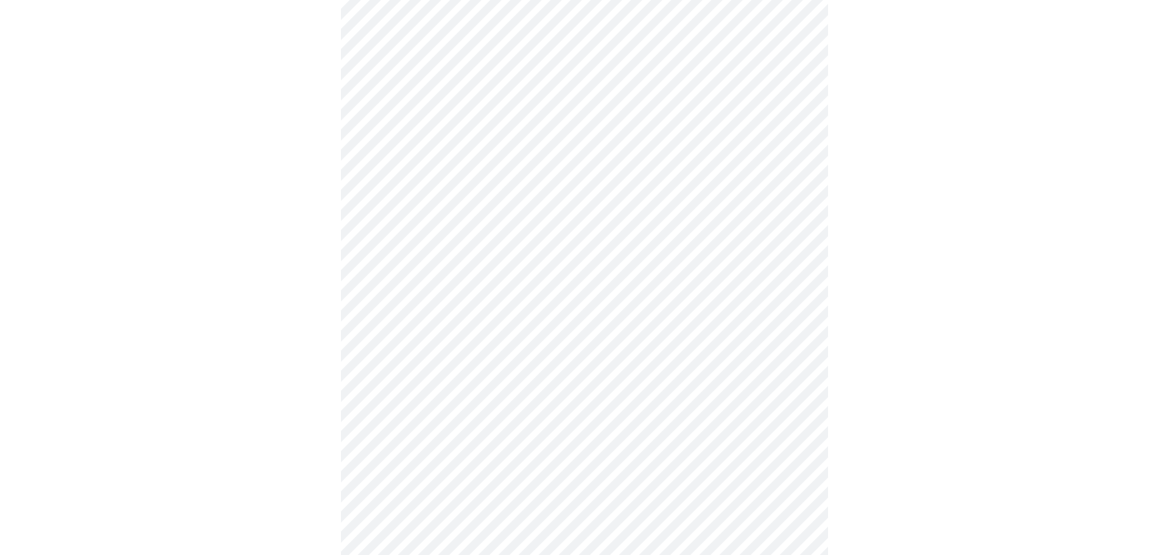
click at [444, 339] on body "MyMenopauseRx Appointments Messaging Labs Uploads Medications Community Refer a…" at bounding box center [584, 115] width 1159 height 1194
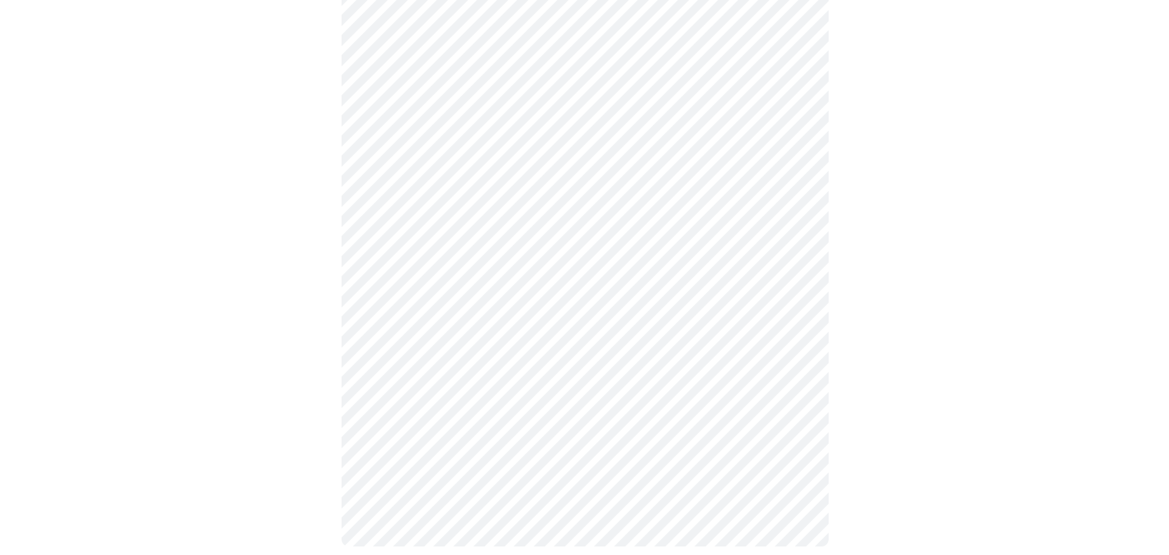
scroll to position [632, 0]
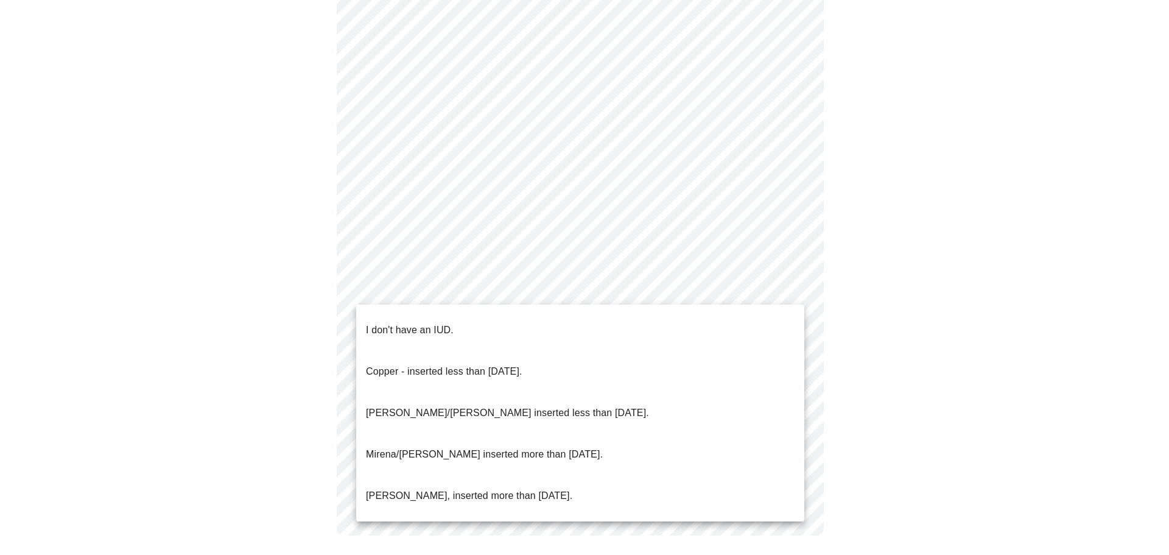
click at [441, 323] on p "I don't have an IUD." at bounding box center [410, 330] width 88 height 15
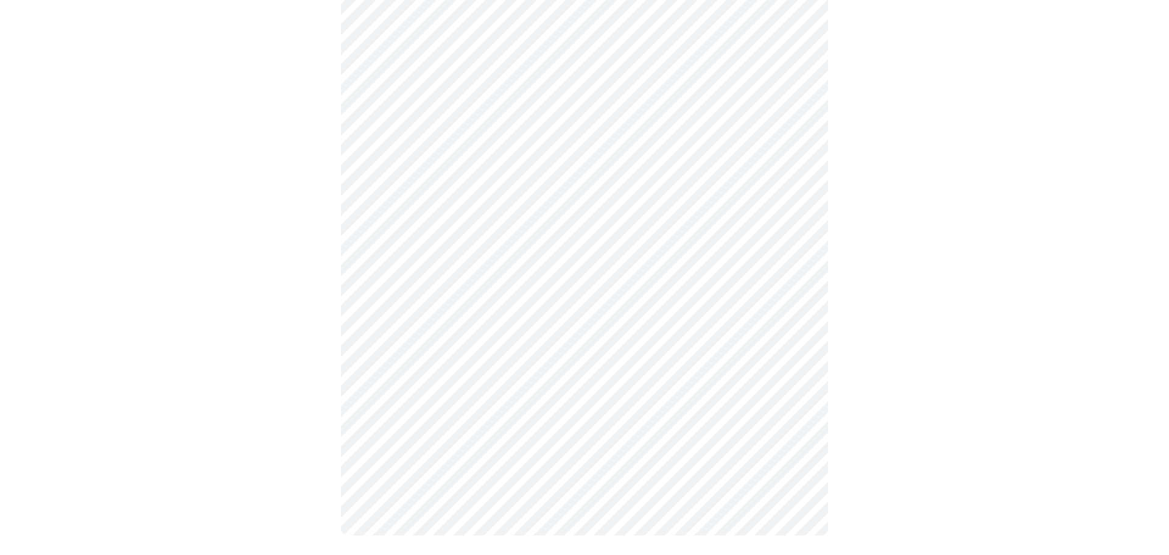
scroll to position [625, 0]
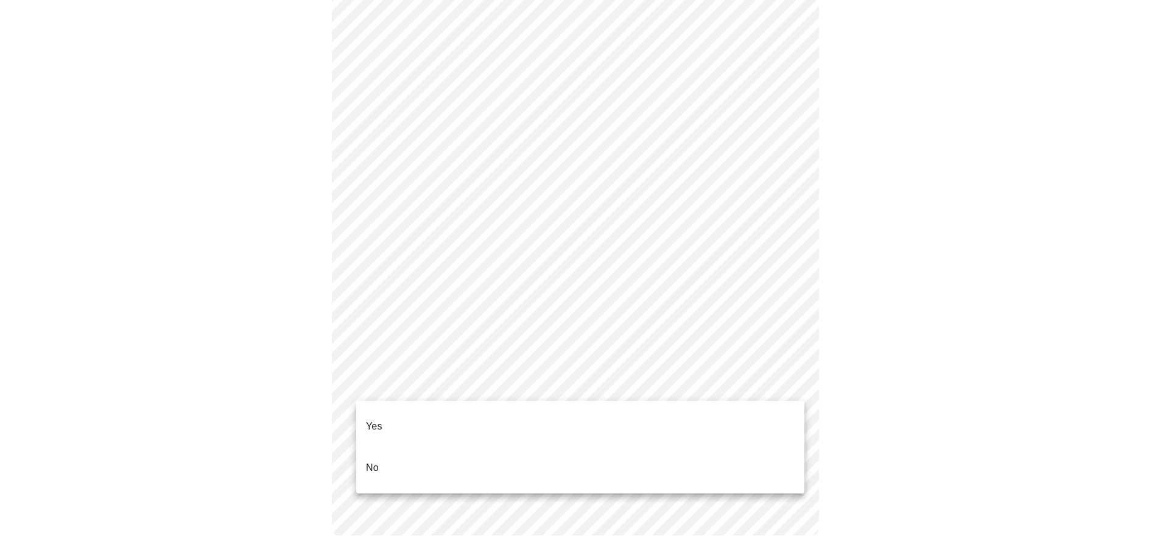
click at [438, 420] on li "Yes" at bounding box center [580, 425] width 448 height 41
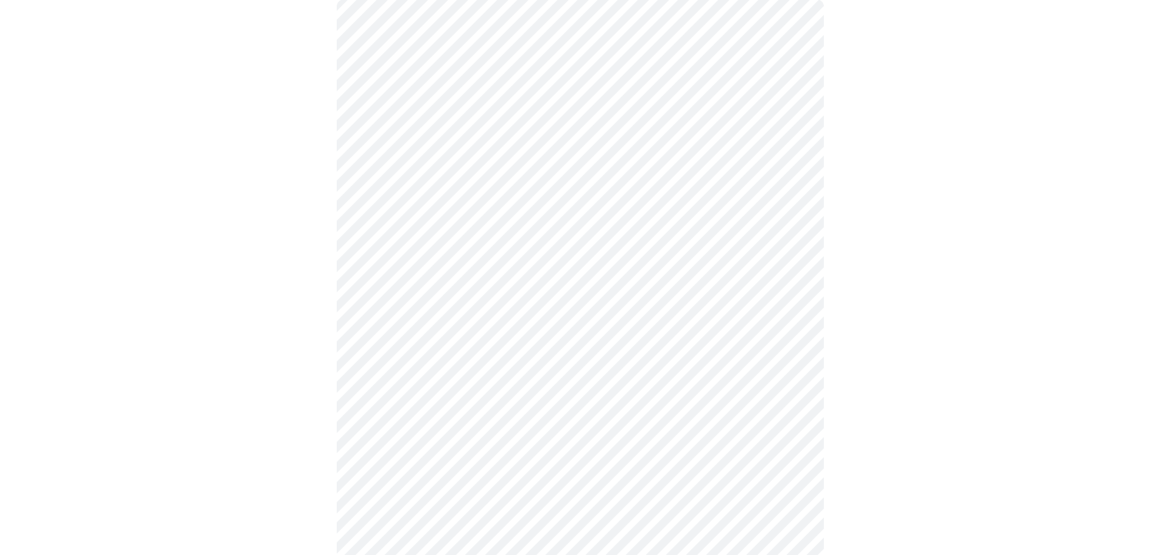
scroll to position [122, 0]
click at [548, 297] on body "MyMenopauseRx Appointments Messaging Labs Uploads Medications Community Refer a…" at bounding box center [580, 333] width 1150 height 900
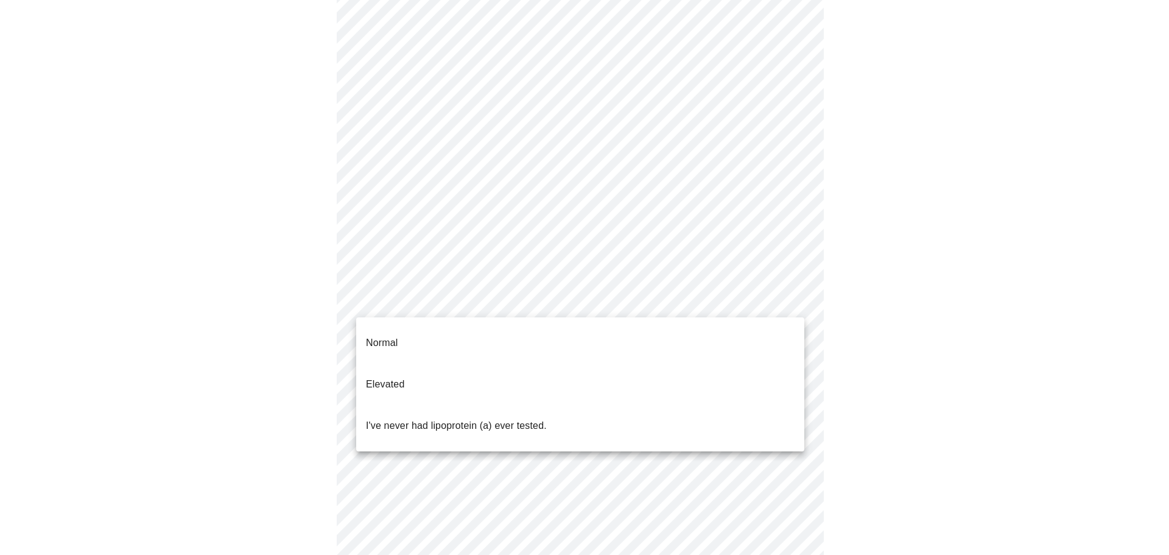
click at [544, 418] on p "I've never had lipoprotein (a) ever tested." at bounding box center [456, 425] width 181 height 15
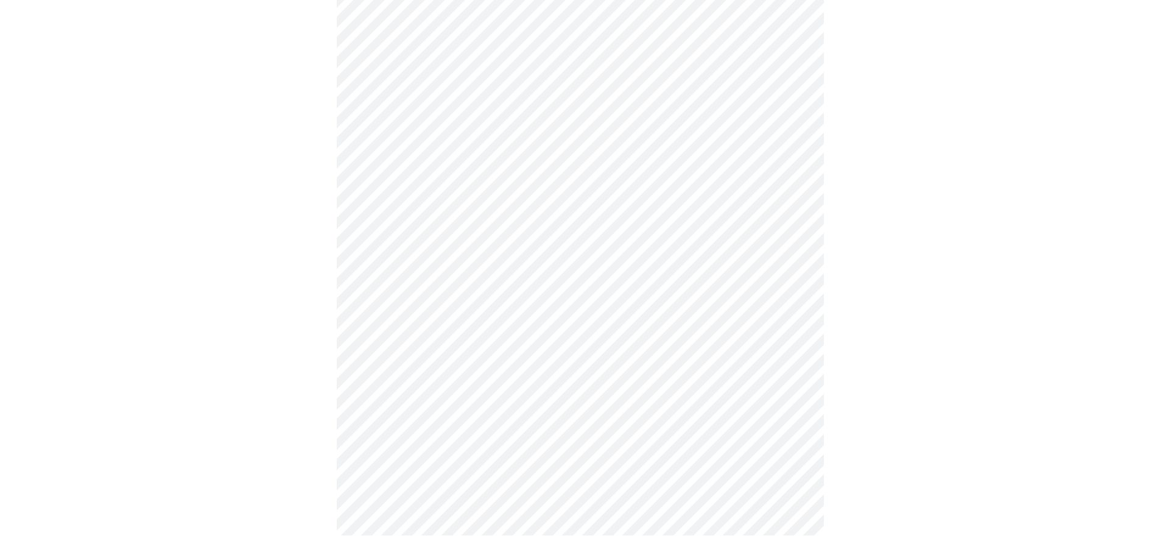
scroll to position [0, 0]
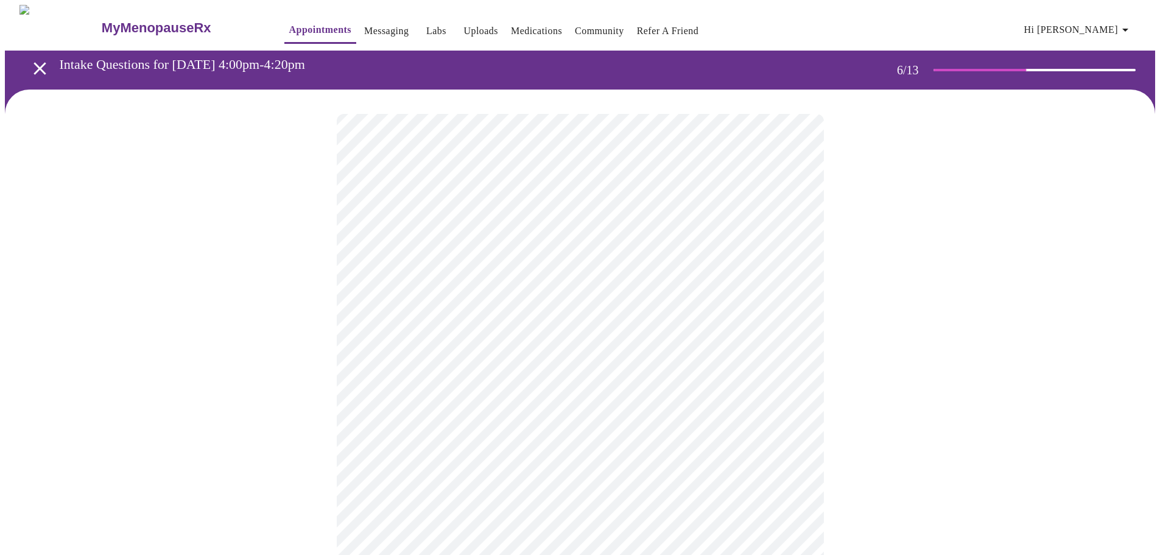
click at [298, 313] on div at bounding box center [580, 368] width 1150 height 558
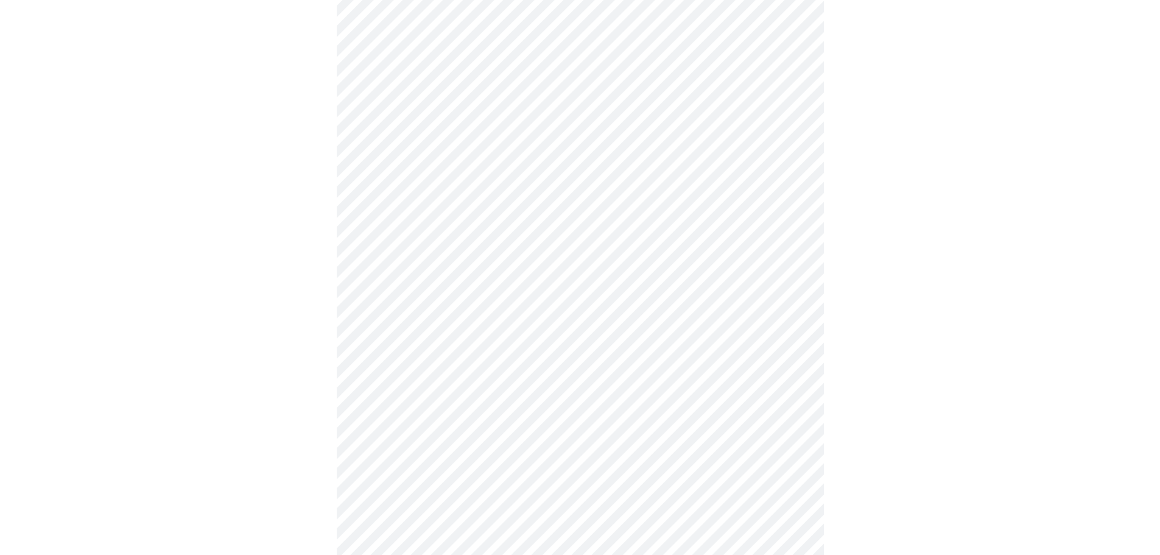
scroll to position [3226, 0]
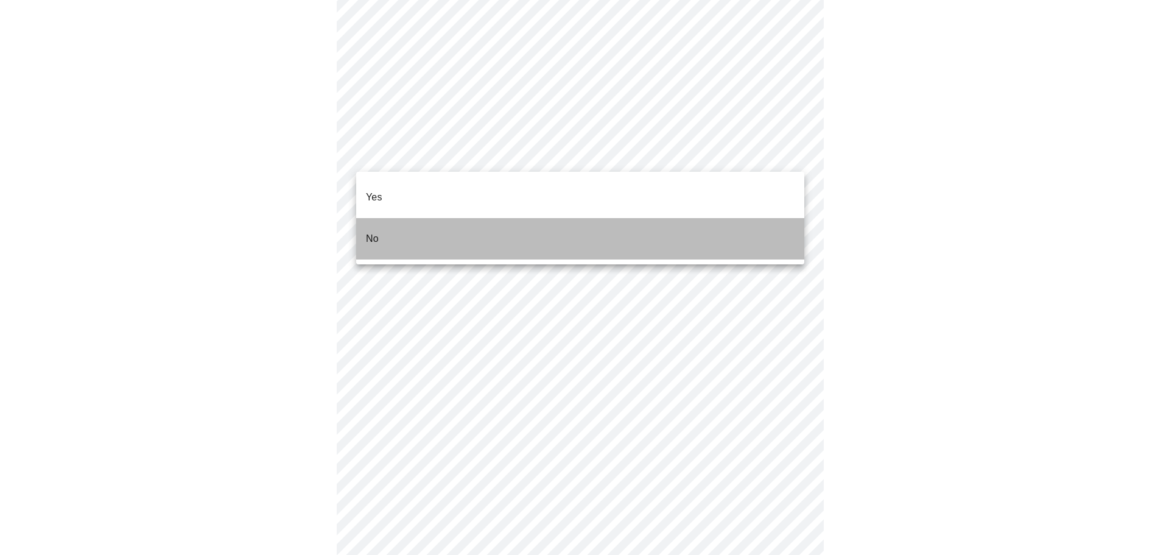
click at [411, 225] on li "No" at bounding box center [580, 238] width 448 height 41
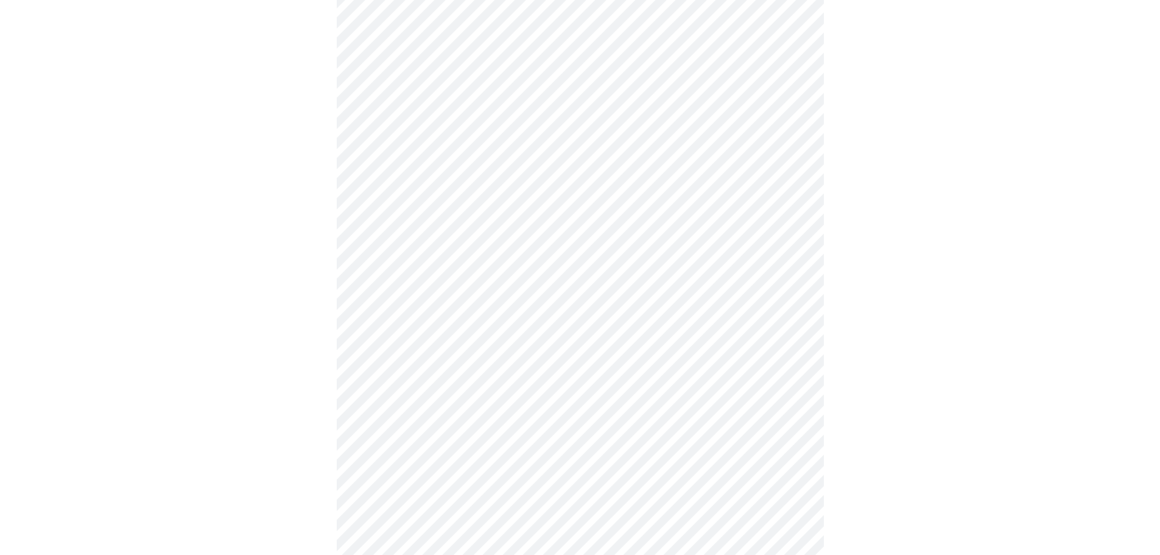
scroll to position [852, 0]
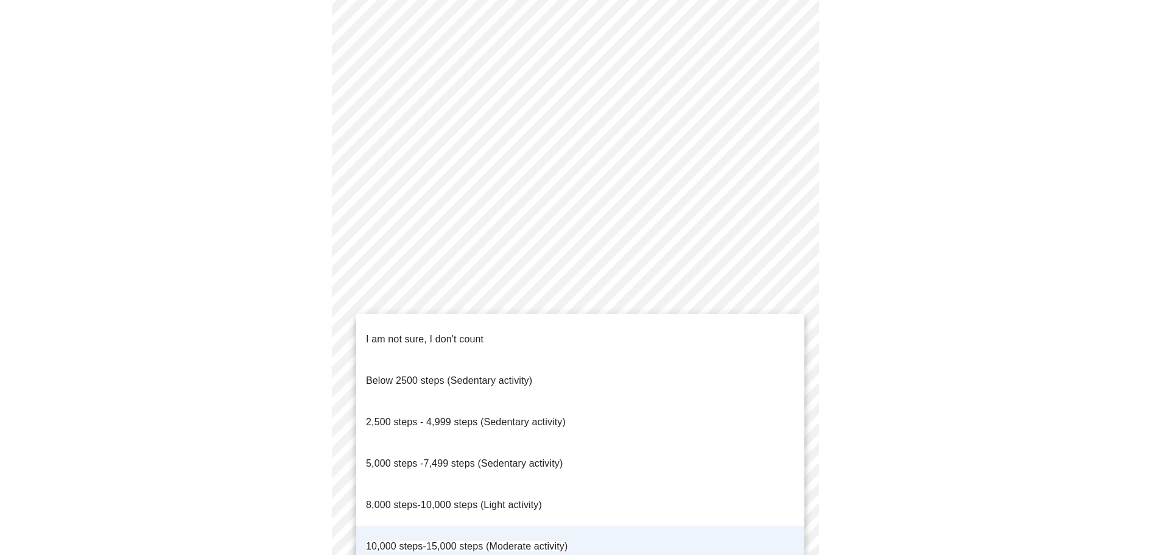
click at [415, 499] on span "8,000 steps-10,000 steps (Light activity)" at bounding box center [454, 504] width 176 height 10
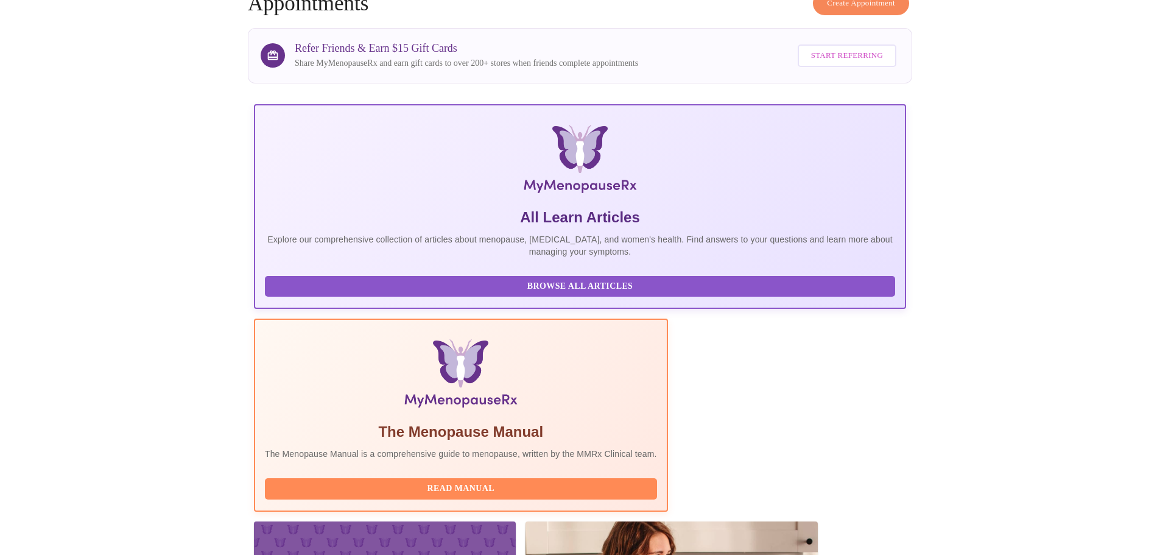
scroll to position [183, 0]
